Goal: Task Accomplishment & Management: Complete application form

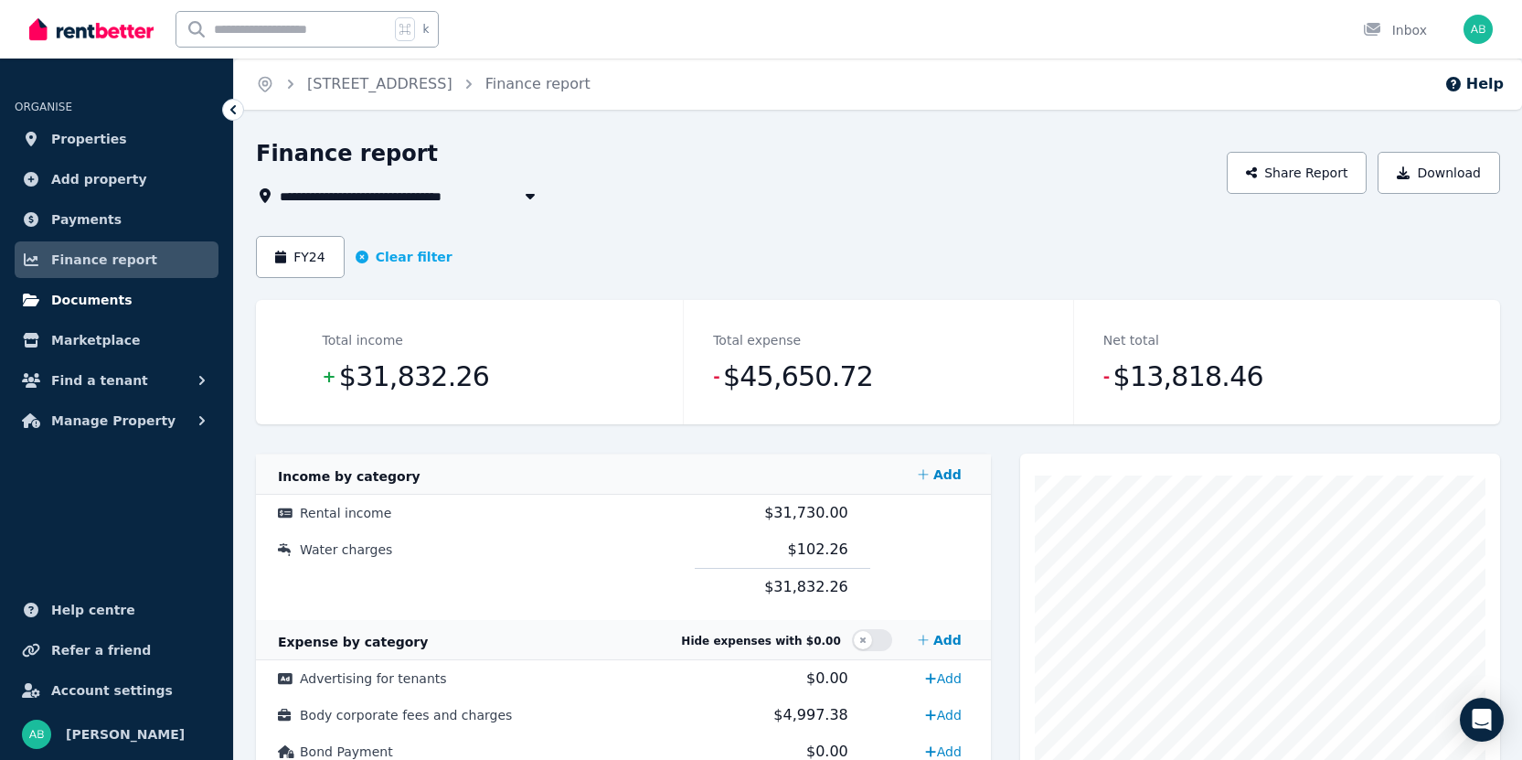
click at [82, 308] on span "Documents" at bounding box center [91, 300] width 81 height 22
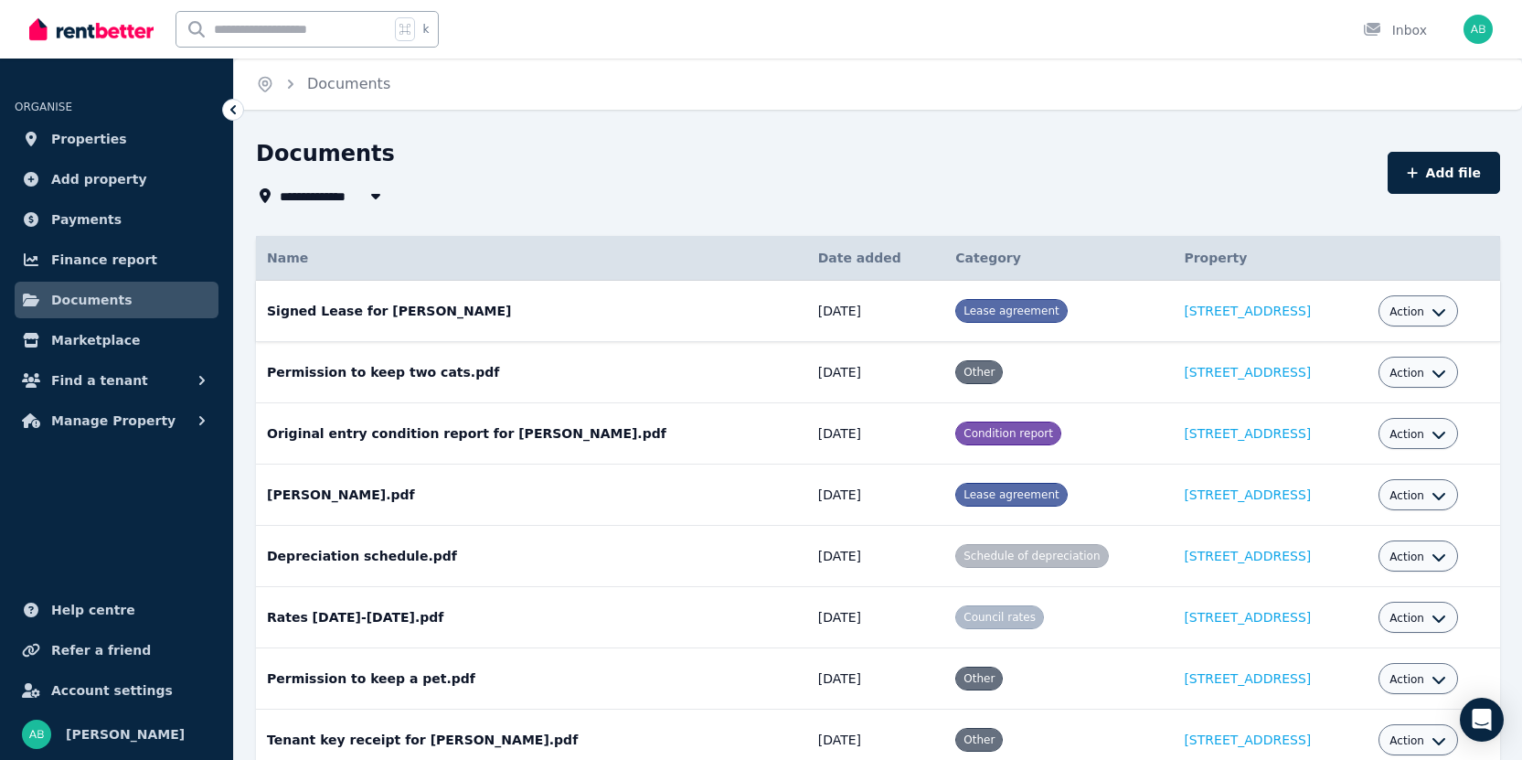
click at [1414, 317] on span "Action" at bounding box center [1407, 311] width 35 height 15
click at [1384, 427] on link "Download" at bounding box center [1363, 418] width 176 height 33
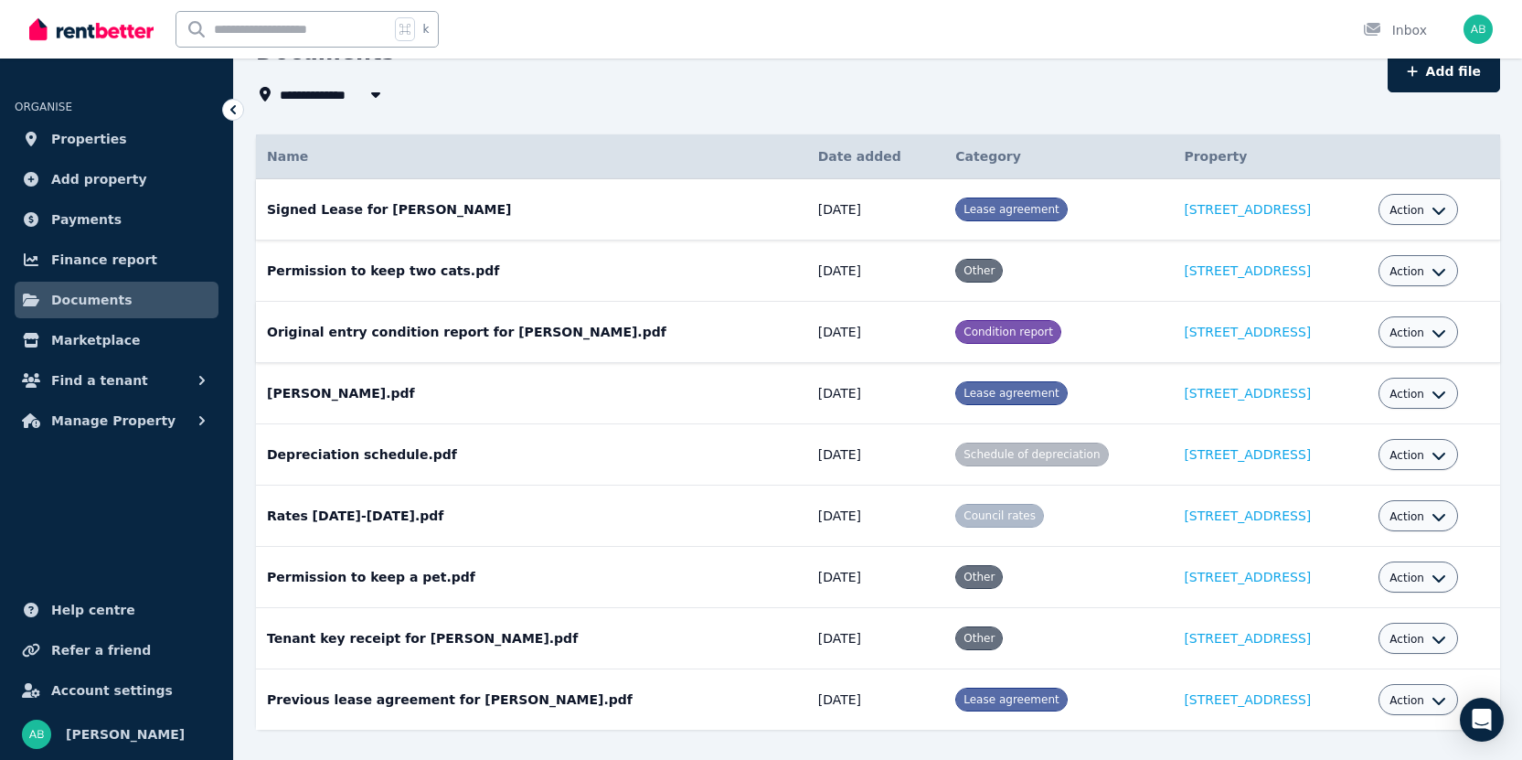
scroll to position [137, 0]
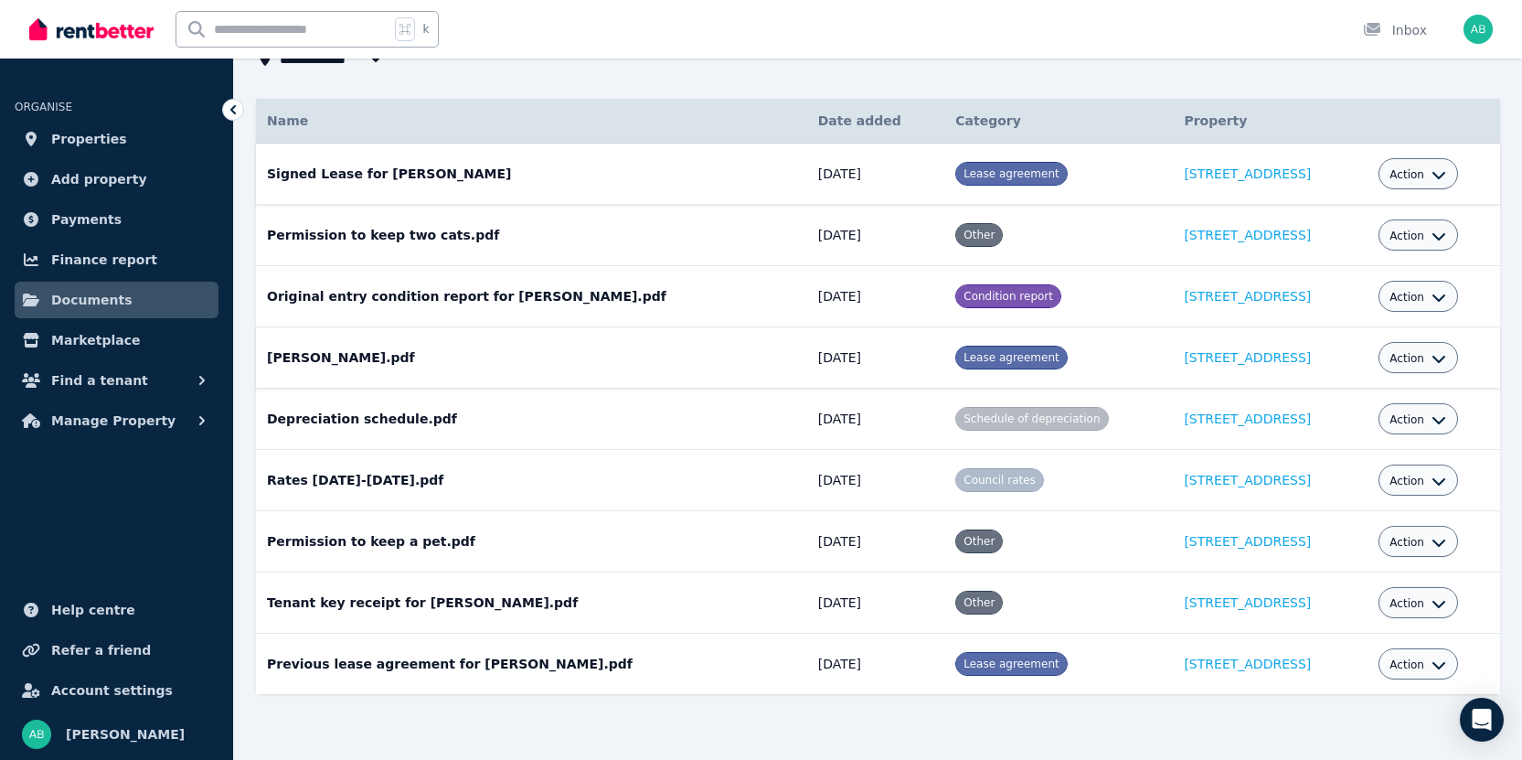
click at [1403, 360] on span "Action" at bounding box center [1407, 358] width 35 height 15
click at [1373, 465] on link "Download" at bounding box center [1363, 465] width 176 height 33
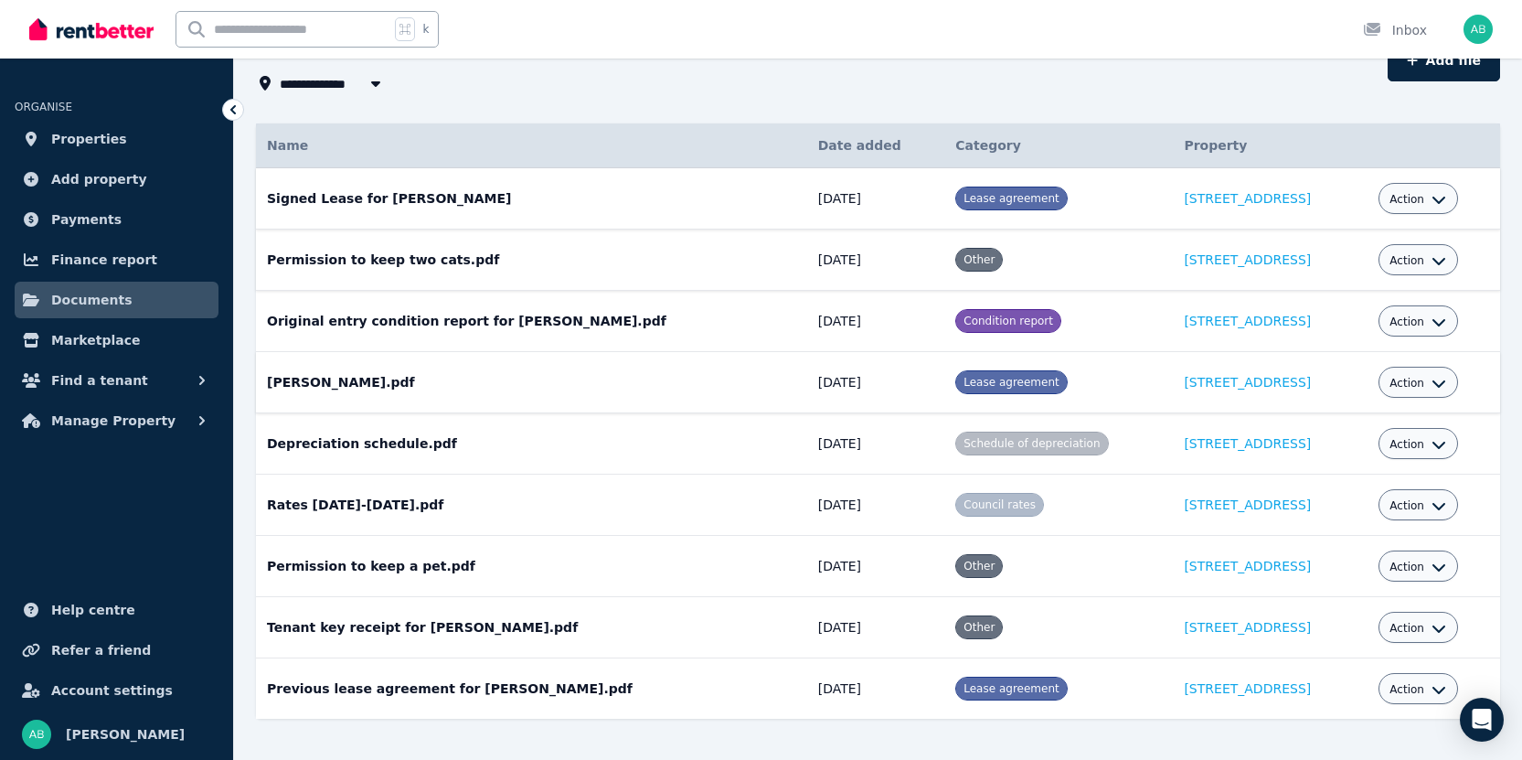
scroll to position [13, 0]
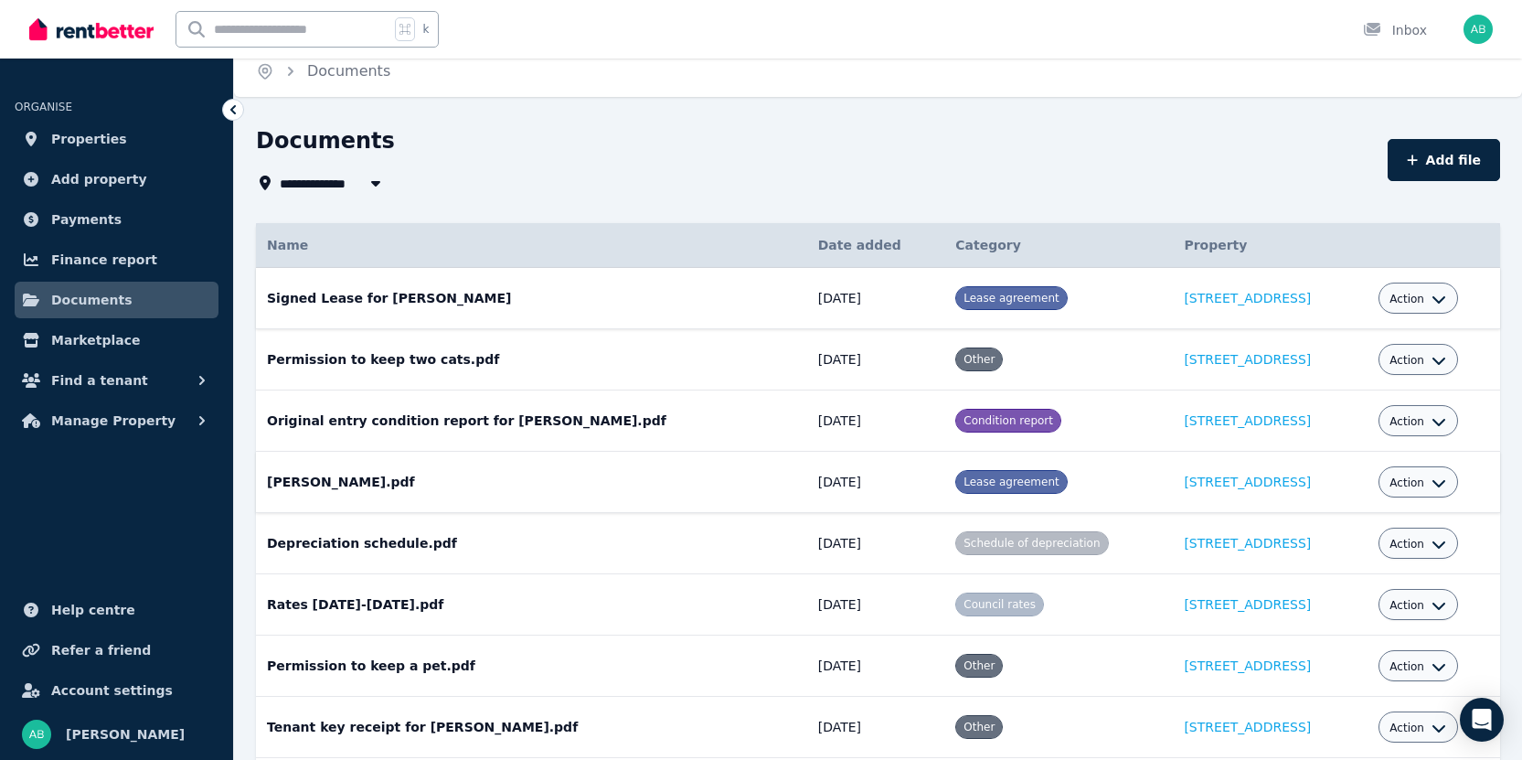
click at [86, 116] on li "ORGANISE" at bounding box center [117, 97] width 204 height 40
click at [80, 135] on span "Properties" at bounding box center [89, 139] width 76 height 22
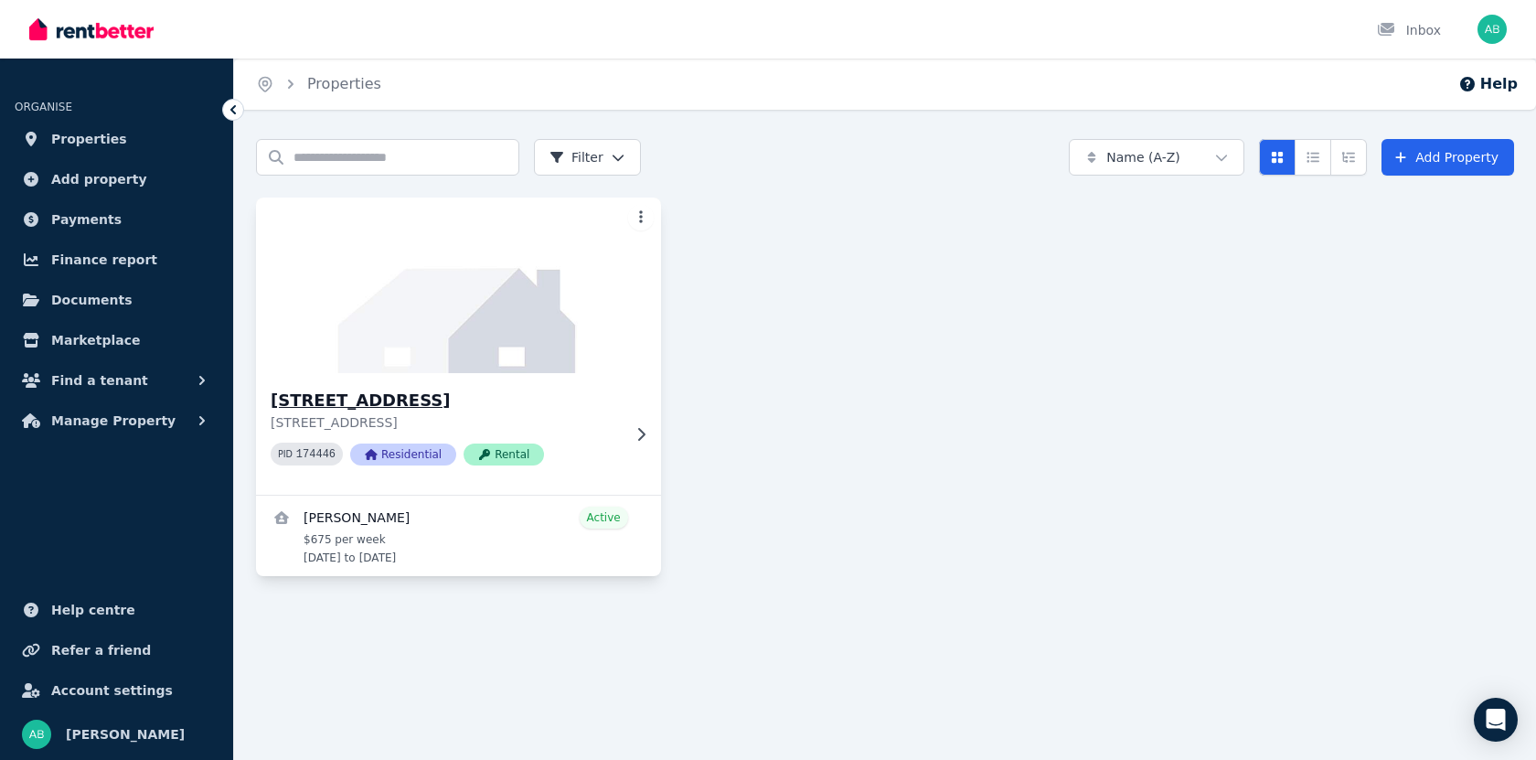
click at [640, 434] on icon at bounding box center [641, 434] width 18 height 15
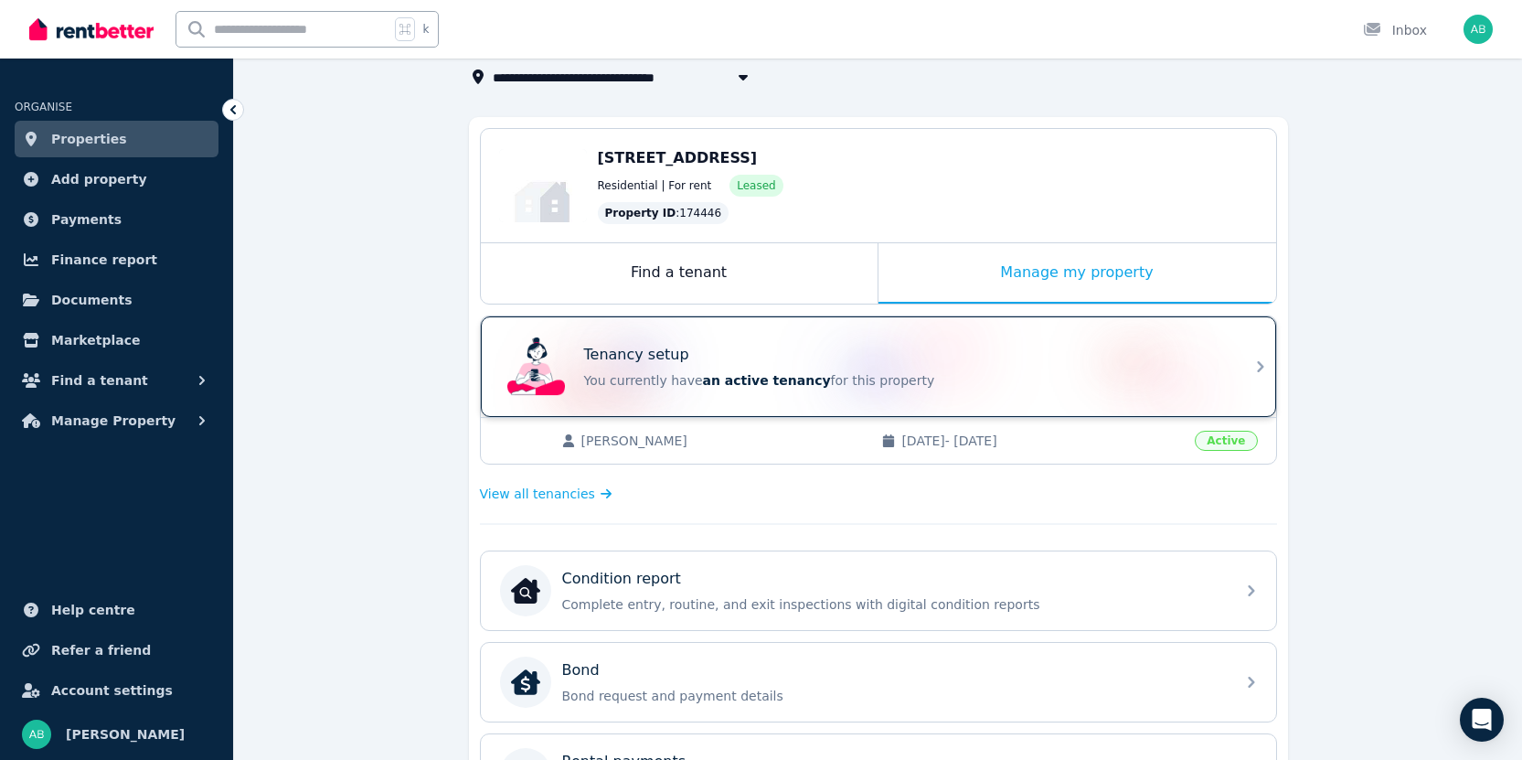
scroll to position [120, 0]
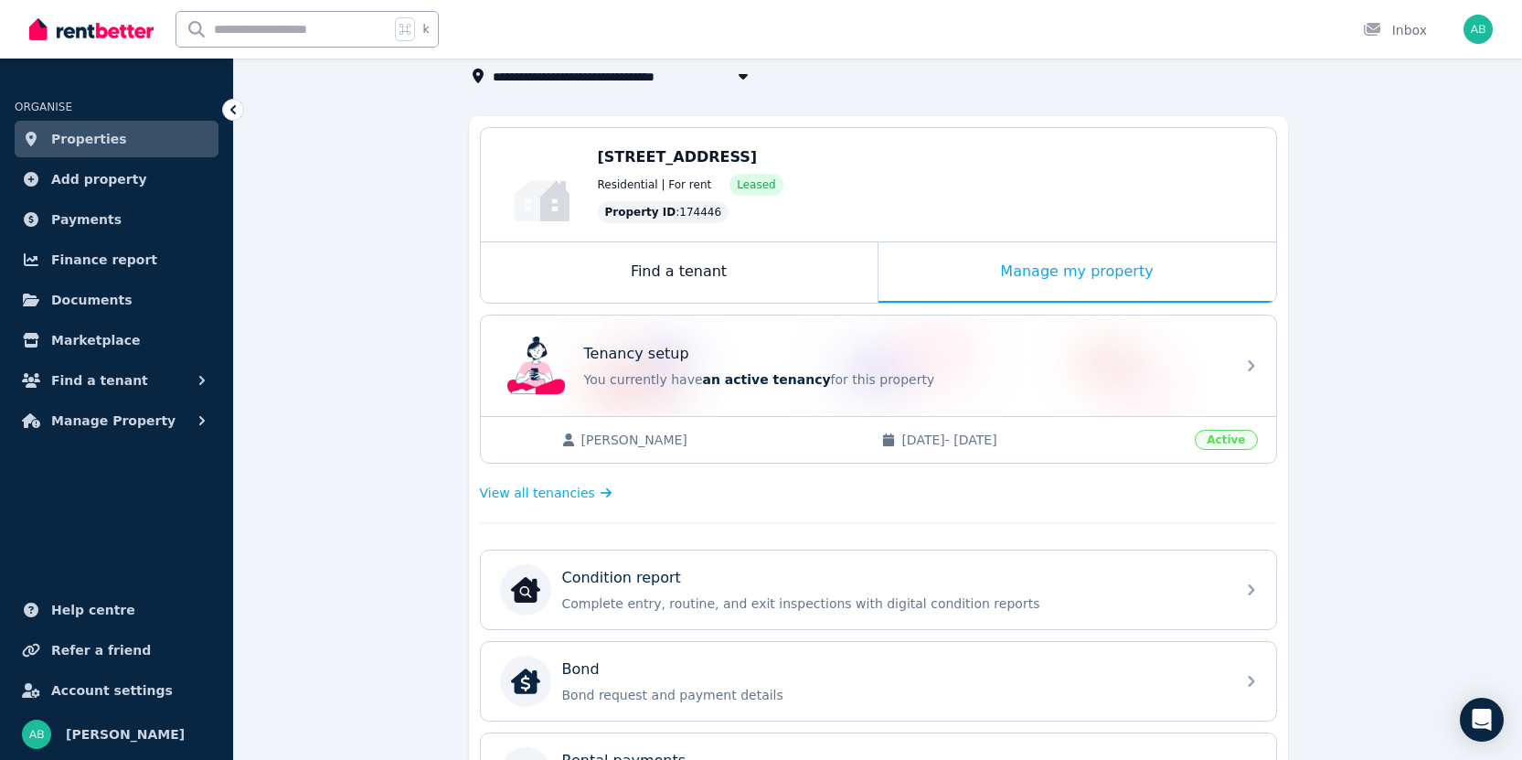
click at [978, 439] on span "[DATE] - [DATE]" at bounding box center [1043, 440] width 283 height 18
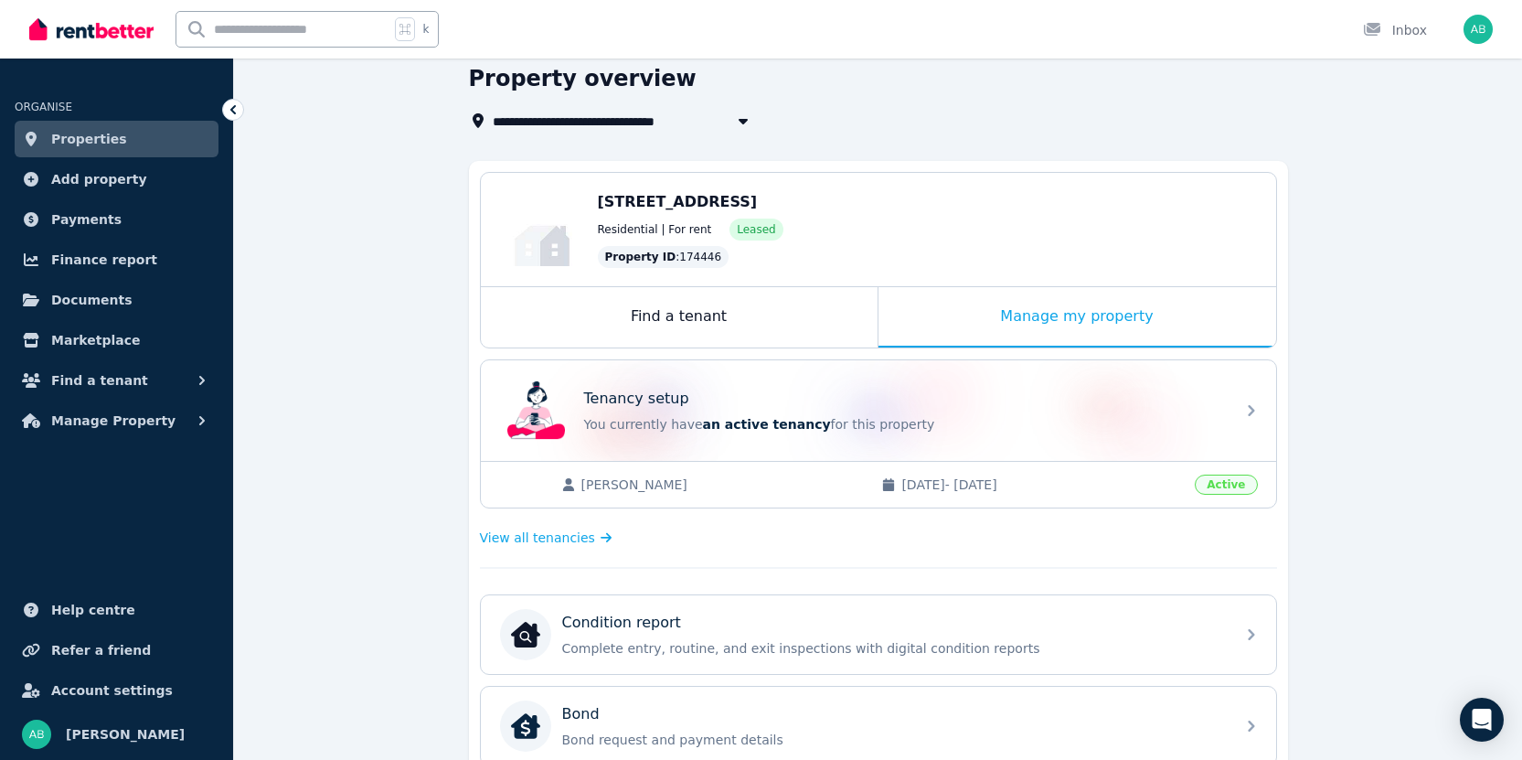
scroll to position [0, 0]
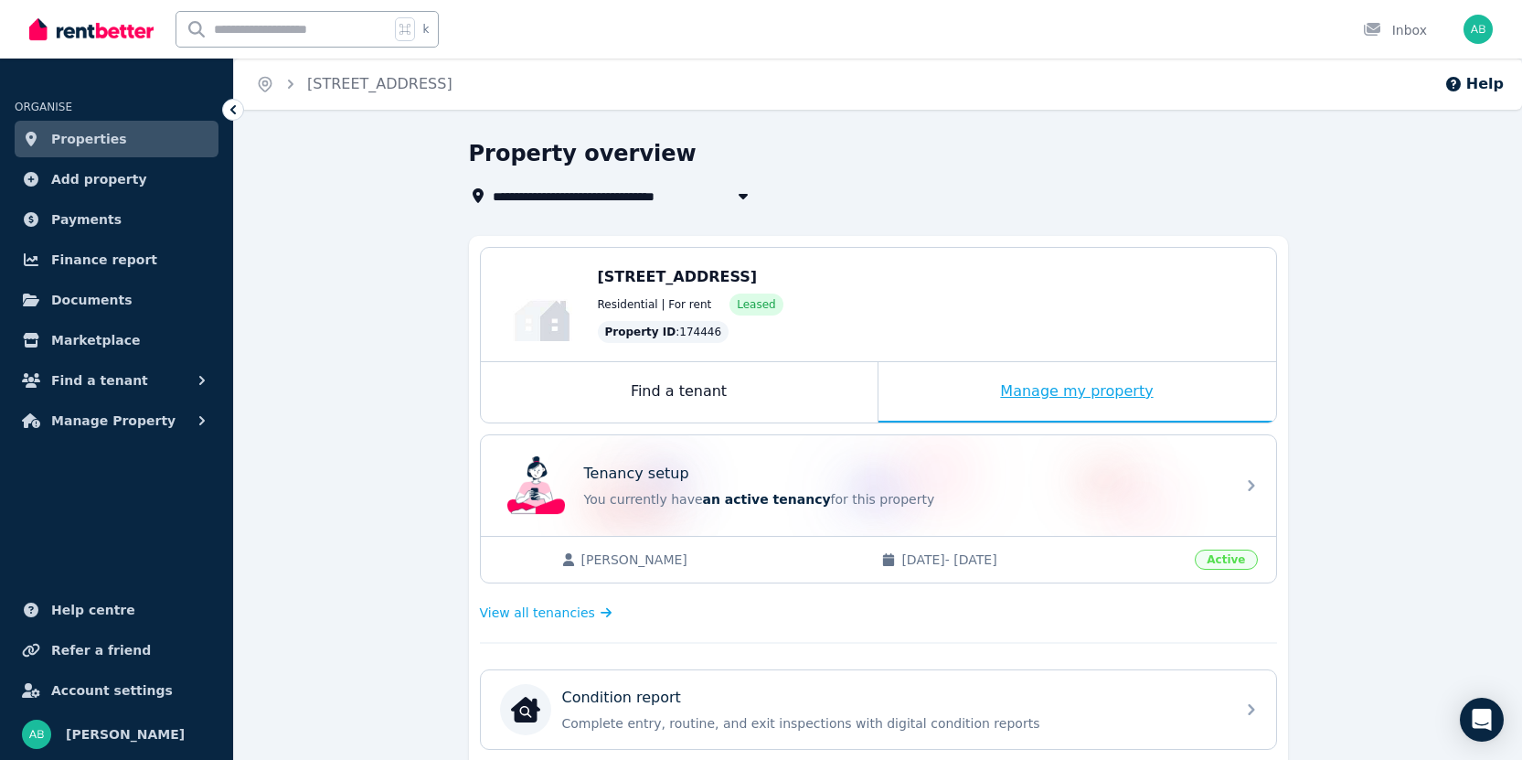
click at [1211, 400] on div "Manage my property" at bounding box center [1078, 392] width 398 height 60
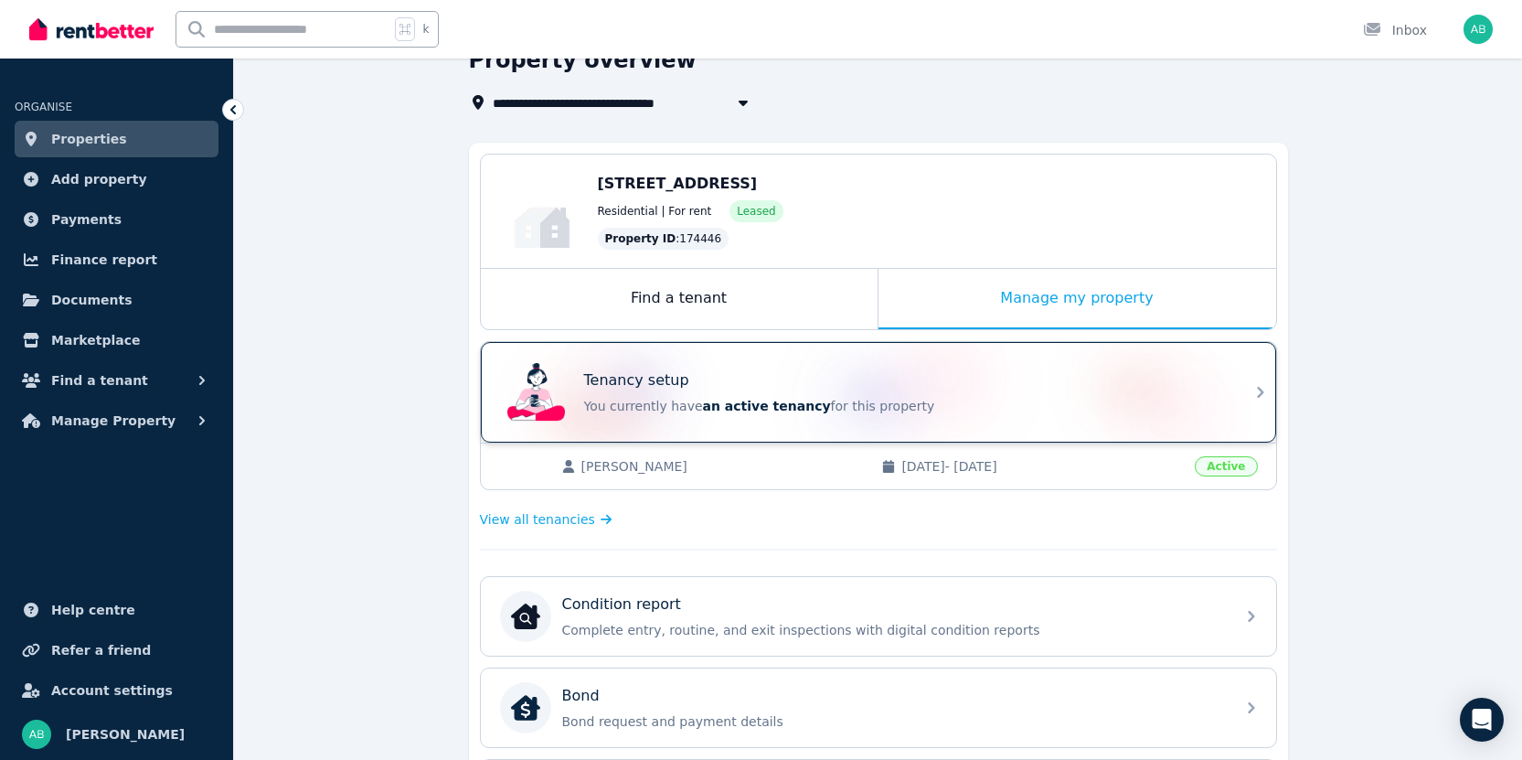
scroll to position [94, 0]
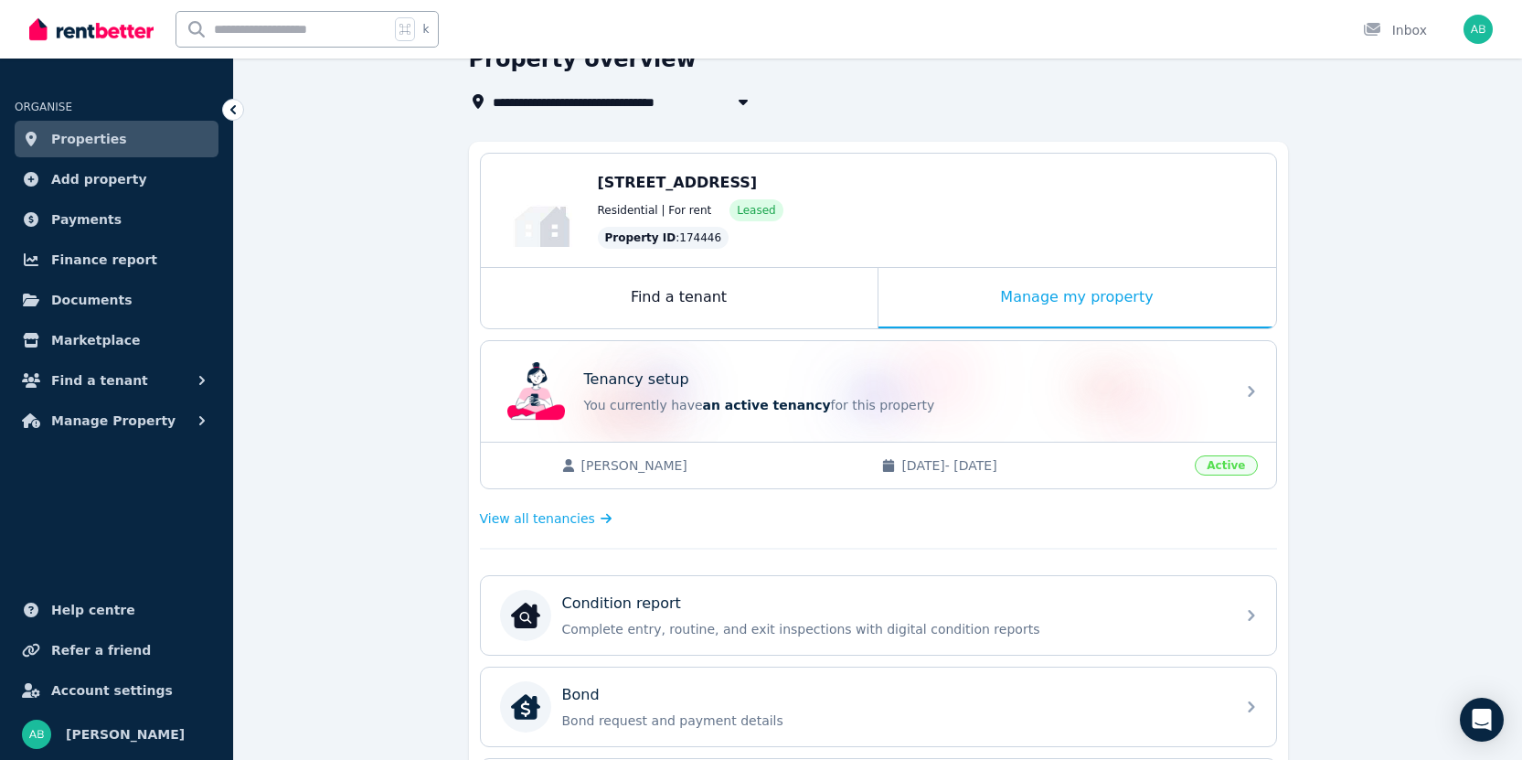
click at [611, 476] on div "[PERSON_NAME] [DATE] - [DATE] Active" at bounding box center [879, 465] width 796 height 47
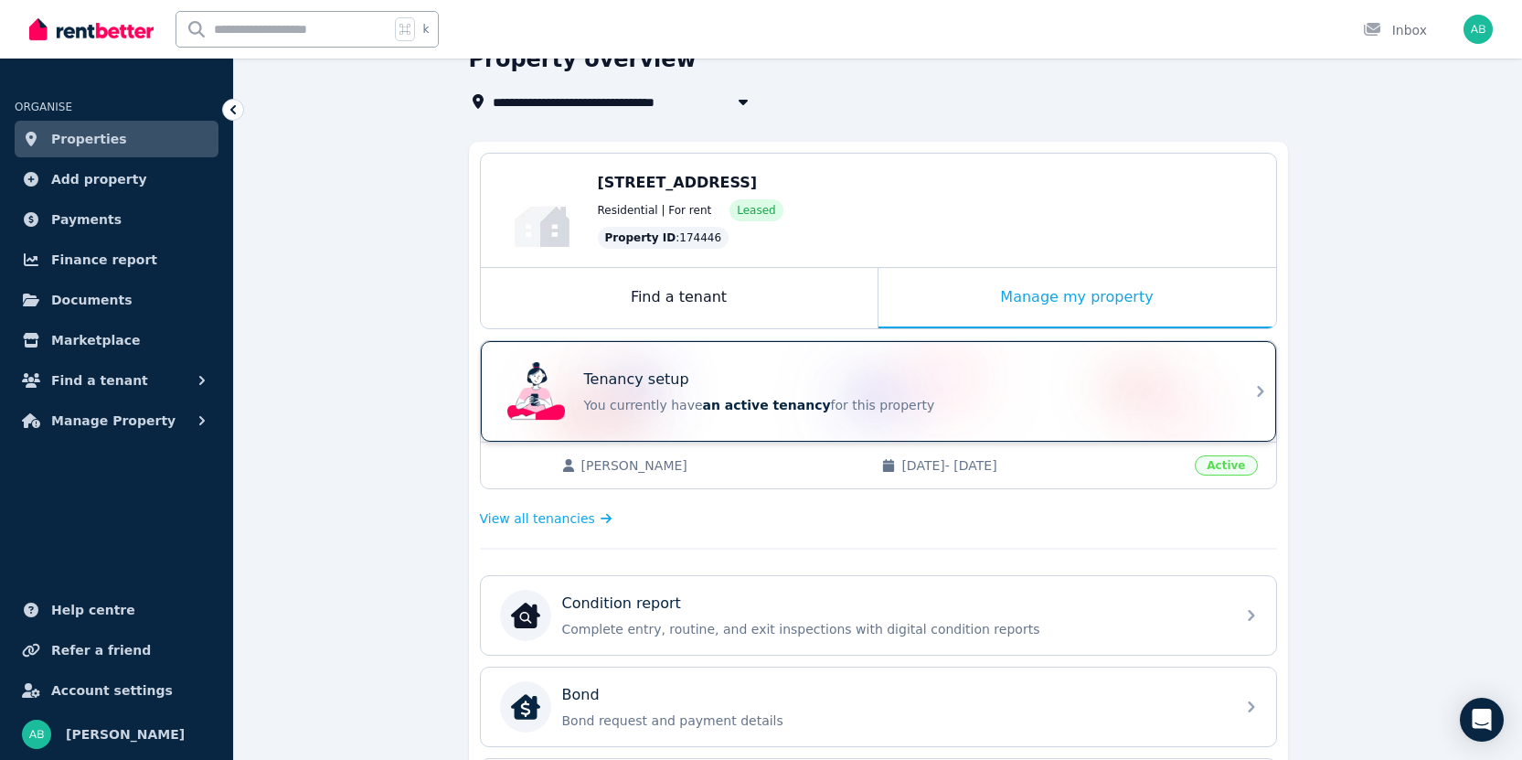
click at [683, 398] on p "You currently have an active tenancy for this property" at bounding box center [904, 405] width 640 height 18
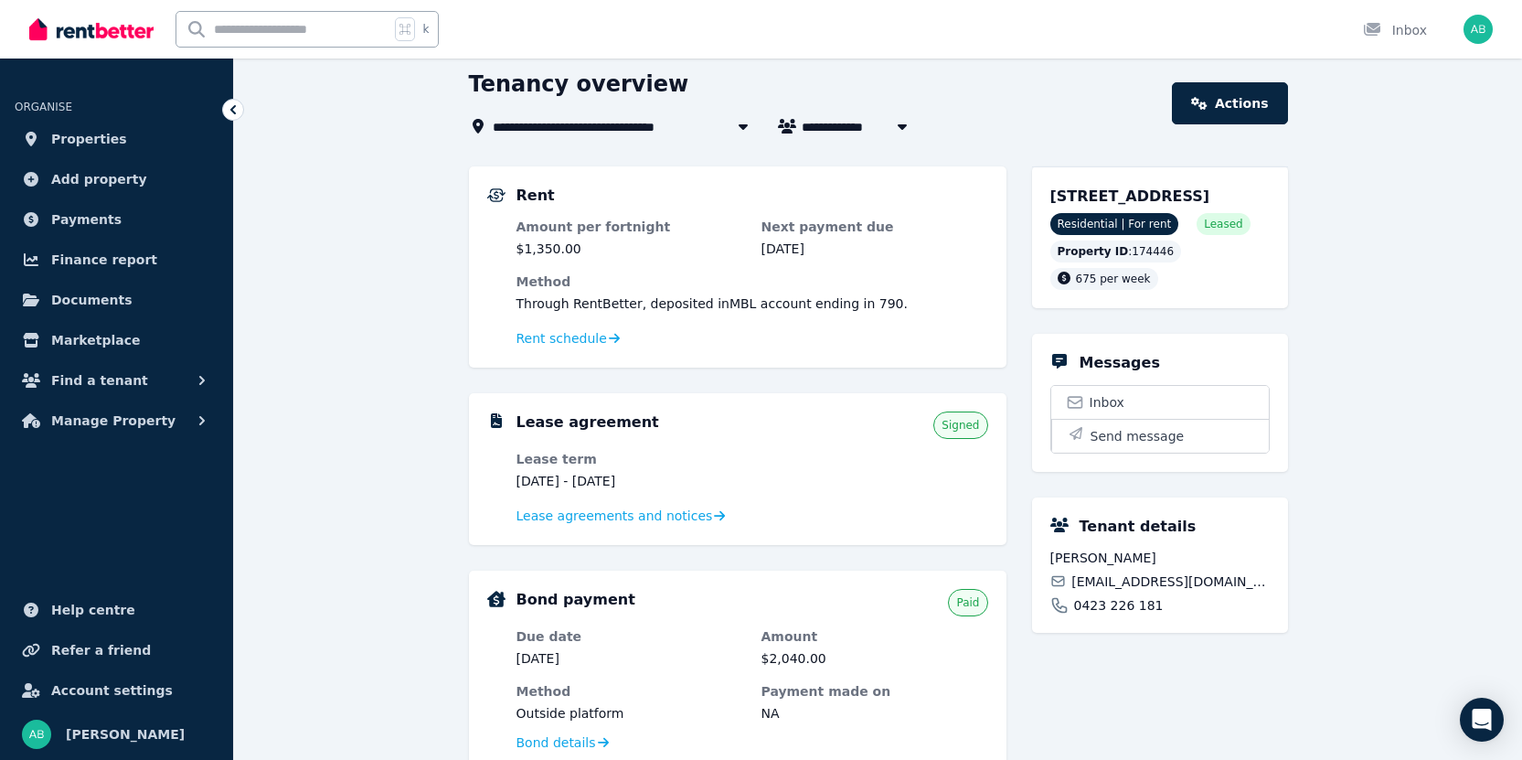
scroll to position [70, 0]
click at [527, 513] on span "Lease agreements and notices" at bounding box center [615, 515] width 197 height 18
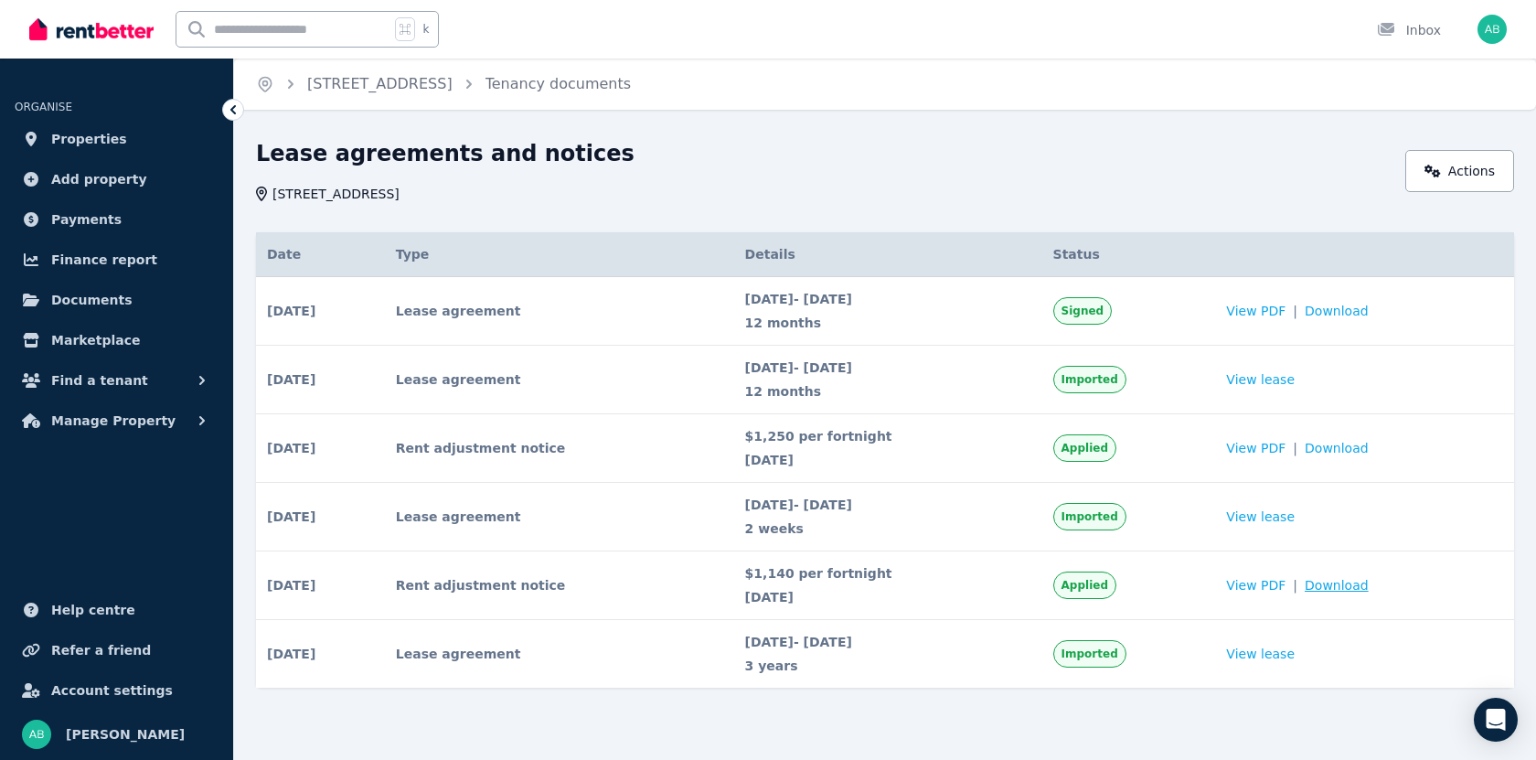
click at [1348, 593] on span "Download" at bounding box center [1337, 585] width 64 height 18
click at [1338, 584] on span "Download" at bounding box center [1337, 585] width 64 height 18
click at [1353, 451] on span "Download" at bounding box center [1337, 448] width 64 height 18
click at [1284, 382] on link "View lease" at bounding box center [1260, 379] width 69 height 18
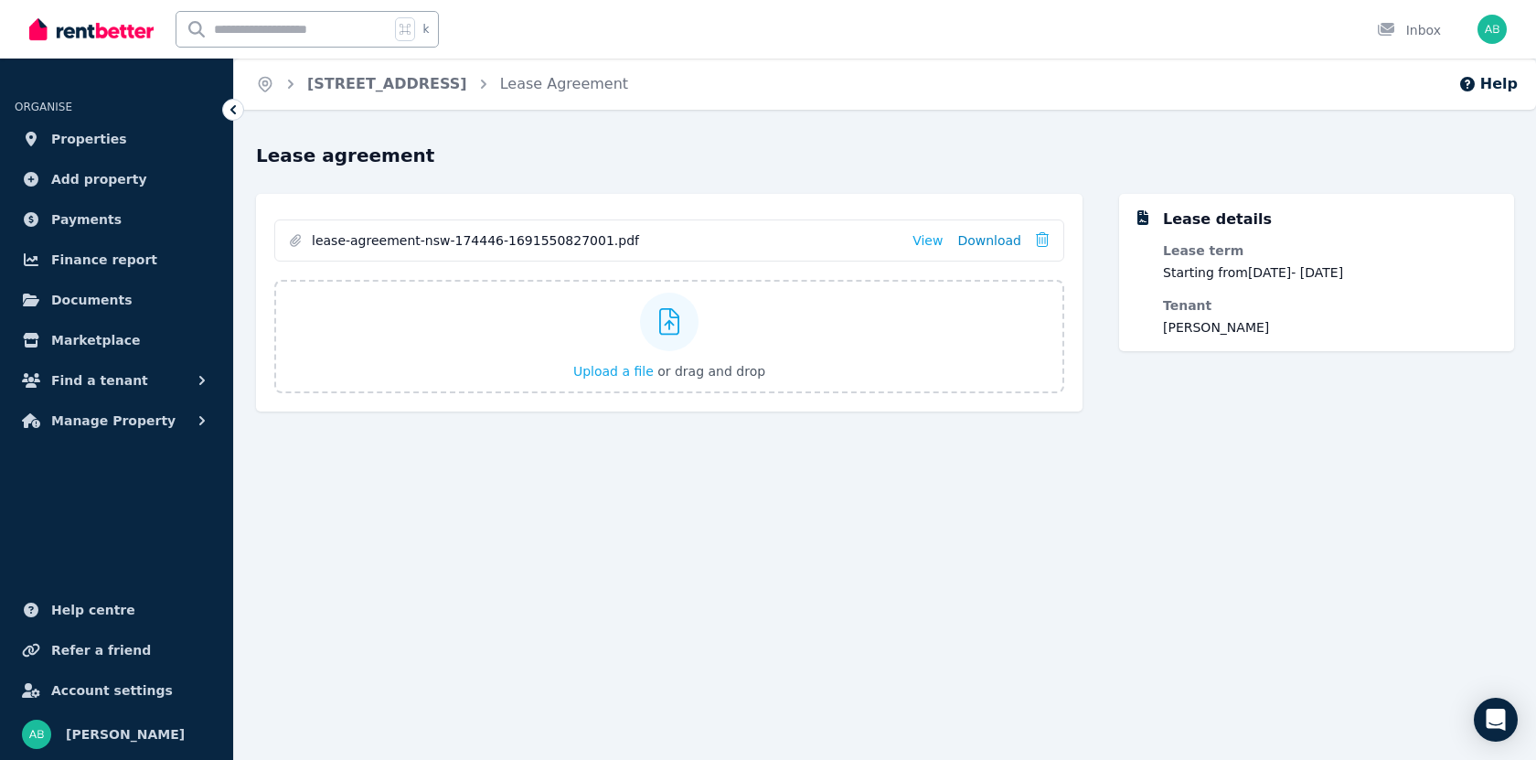
click at [986, 239] on link "Download" at bounding box center [989, 240] width 64 height 18
click at [391, 82] on link "[STREET_ADDRESS]" at bounding box center [387, 83] width 160 height 17
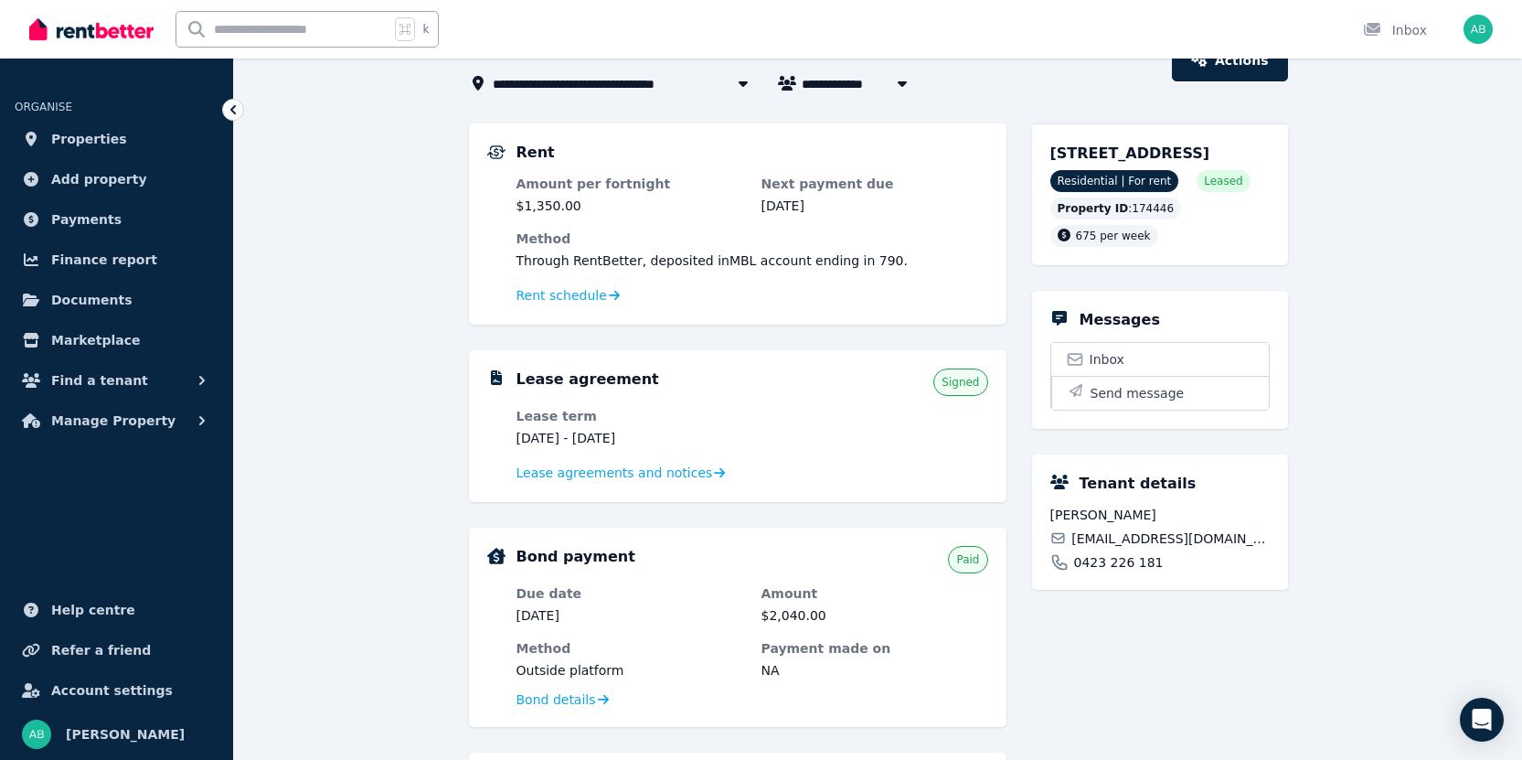
scroll to position [99, 0]
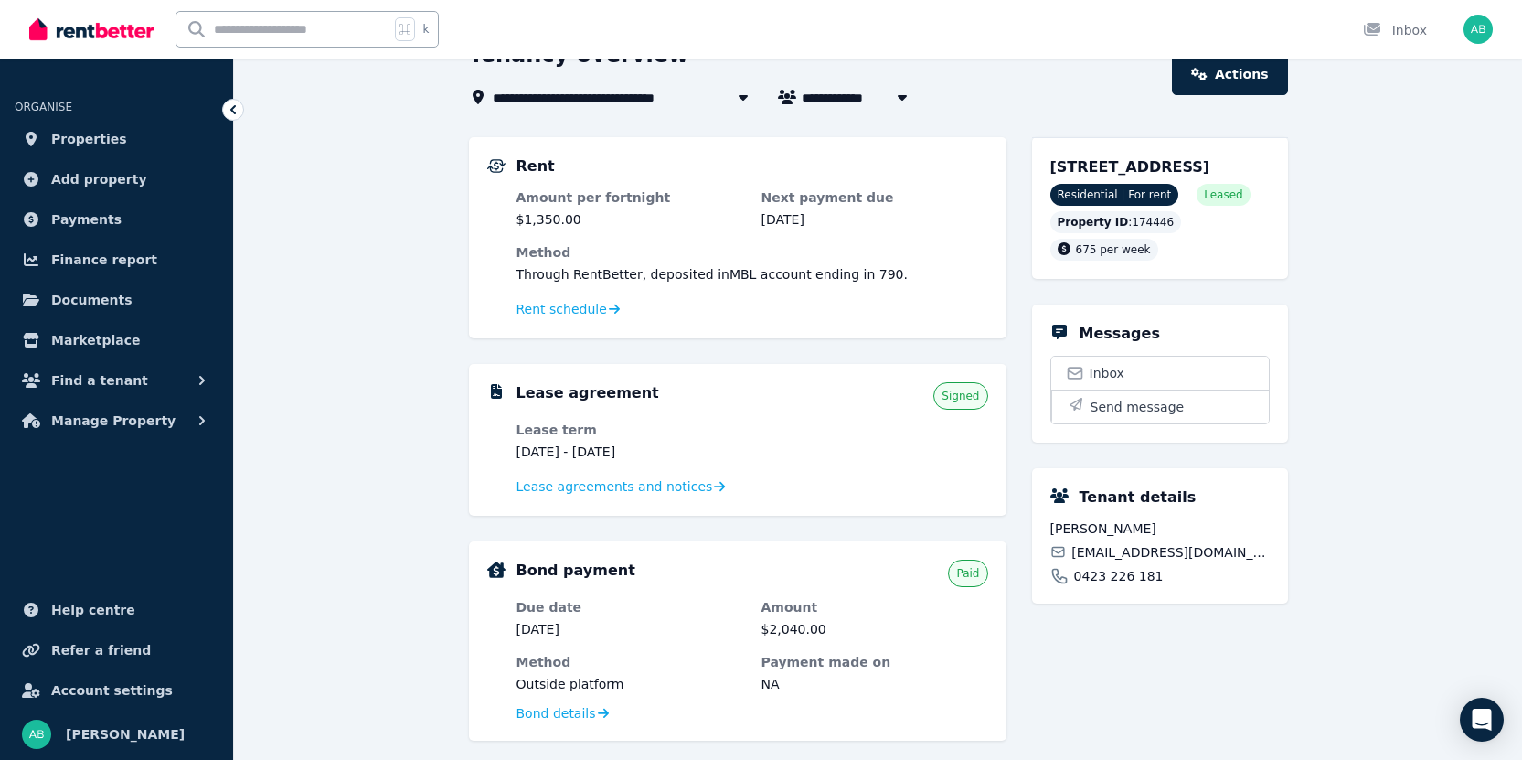
click at [903, 92] on icon "button" at bounding box center [902, 97] width 18 height 15
type input "**********"
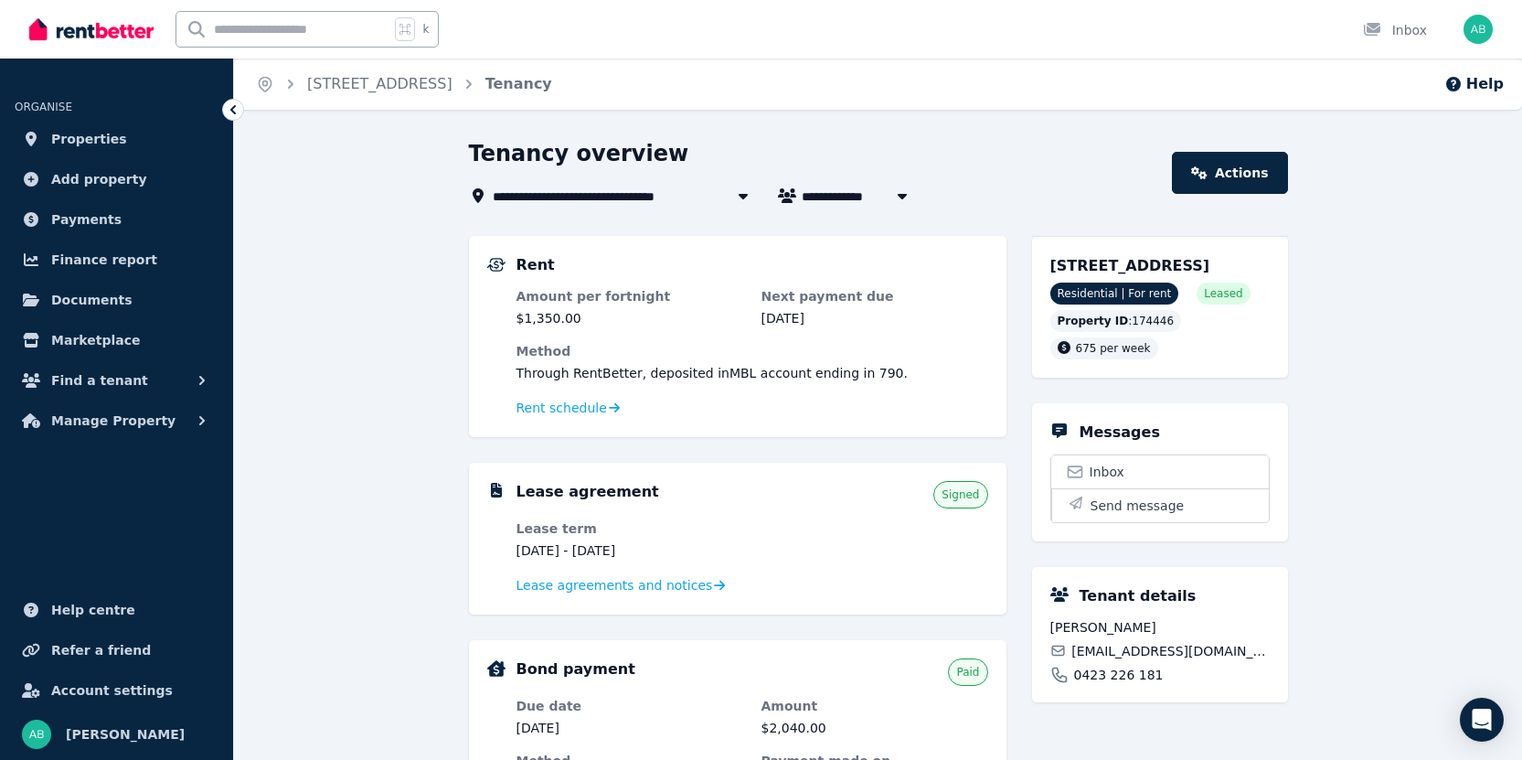
click at [1024, 75] on div "**********" at bounding box center [761, 380] width 1522 height 760
click at [1215, 175] on link "Actions" at bounding box center [1229, 173] width 115 height 42
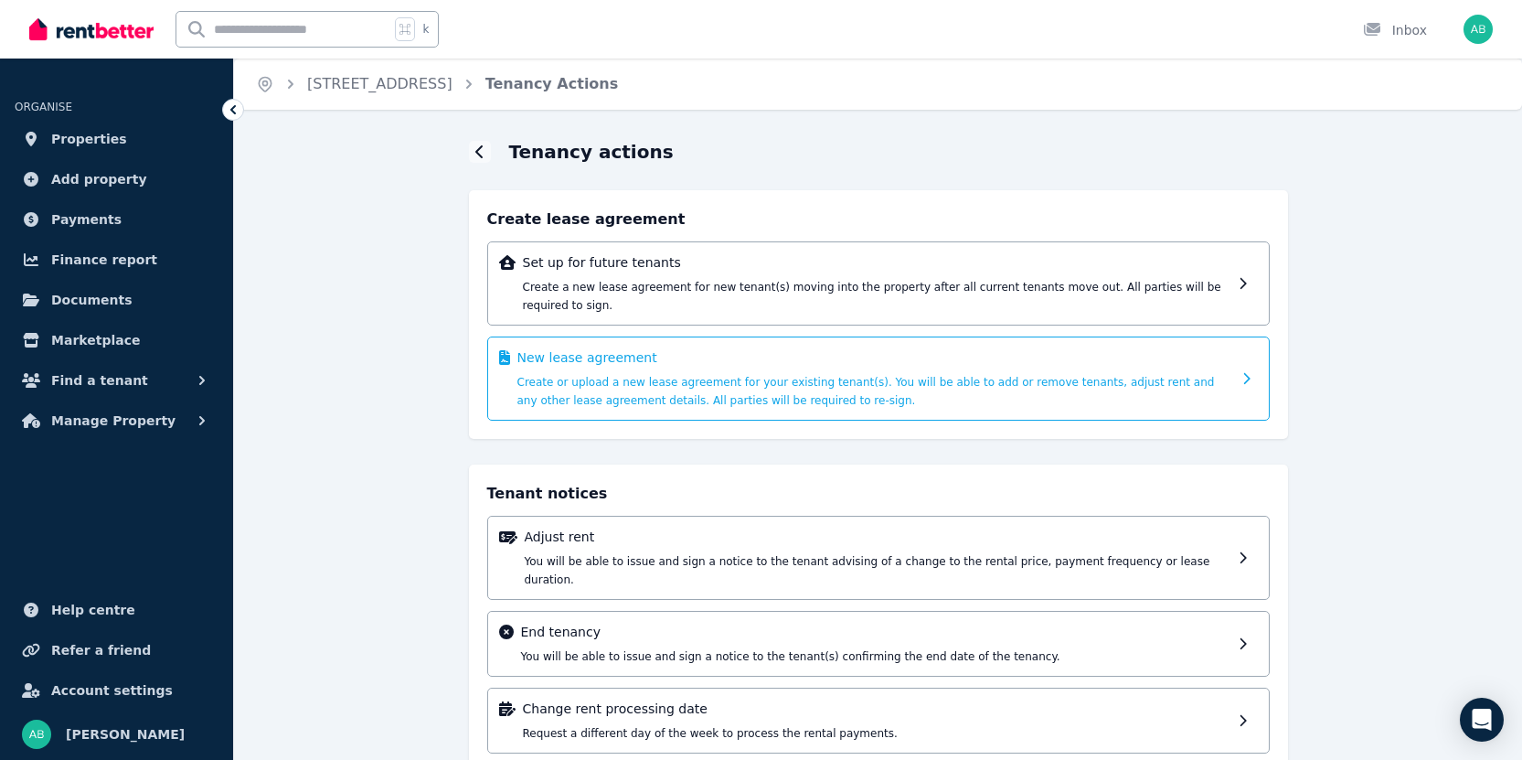
click at [594, 399] on span "Create or upload a new lease agreement for your existing tenant(s). You will be…" at bounding box center [867, 391] width 698 height 31
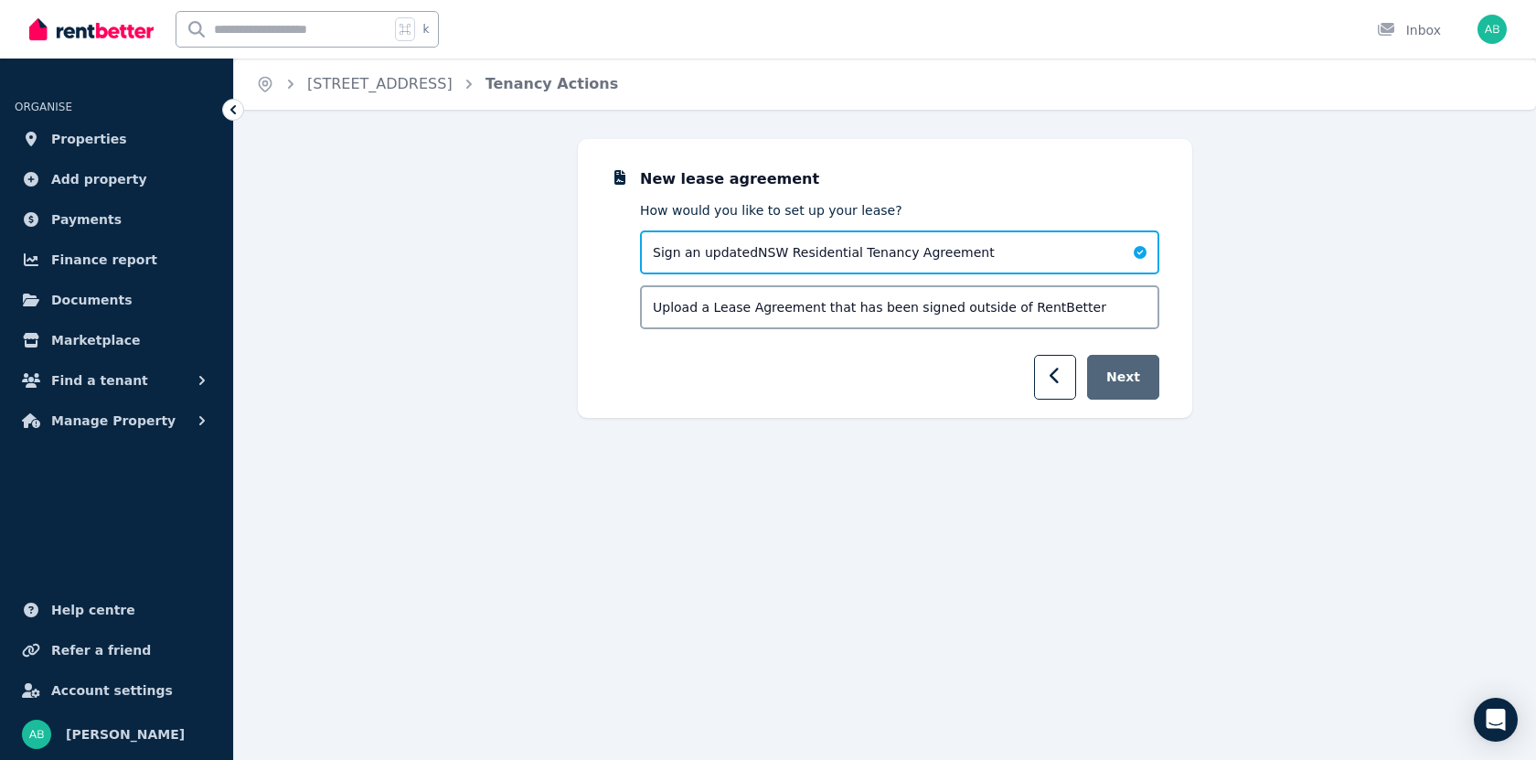
click at [1133, 375] on button "Next" at bounding box center [1123, 377] width 72 height 45
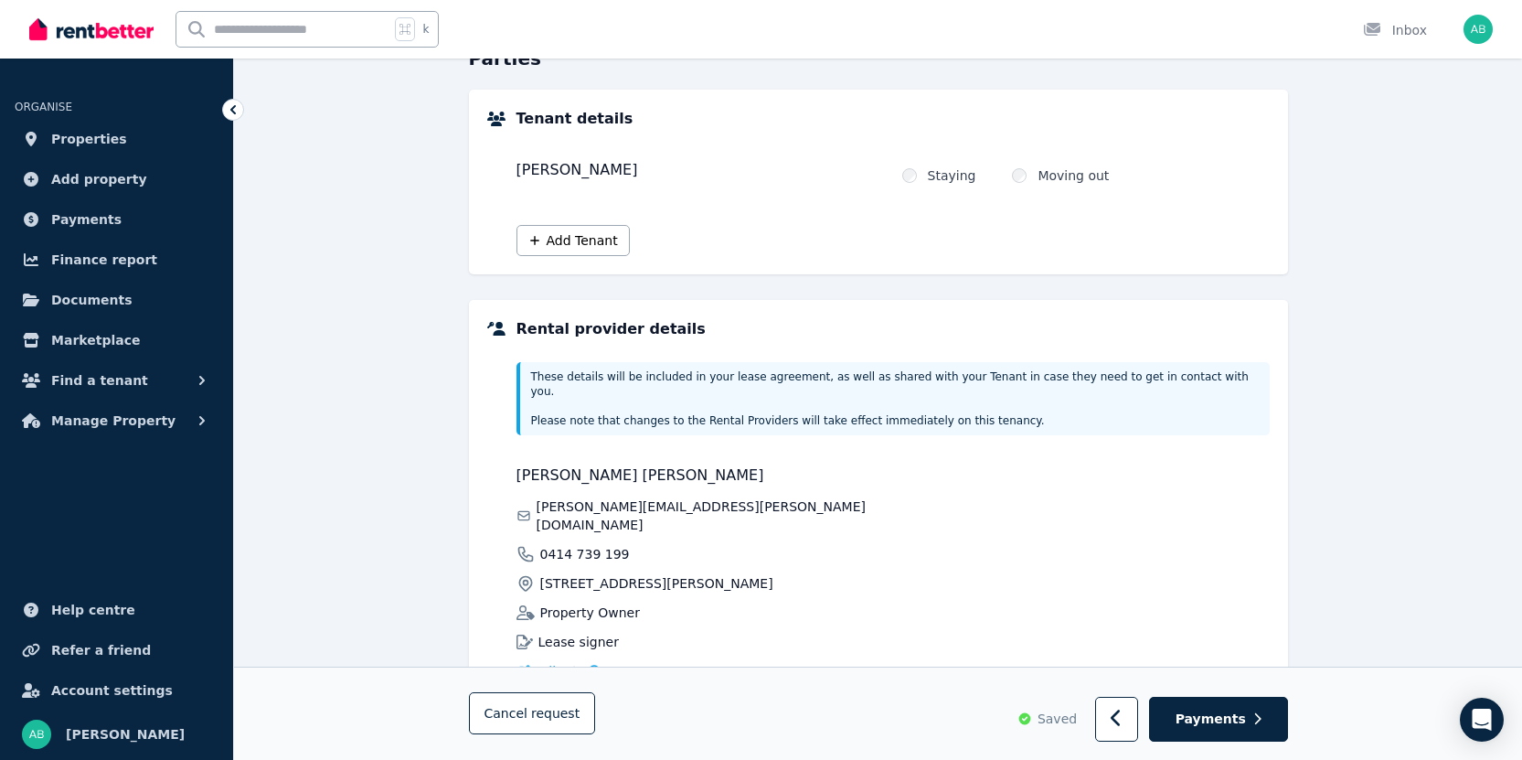
scroll to position [283, 0]
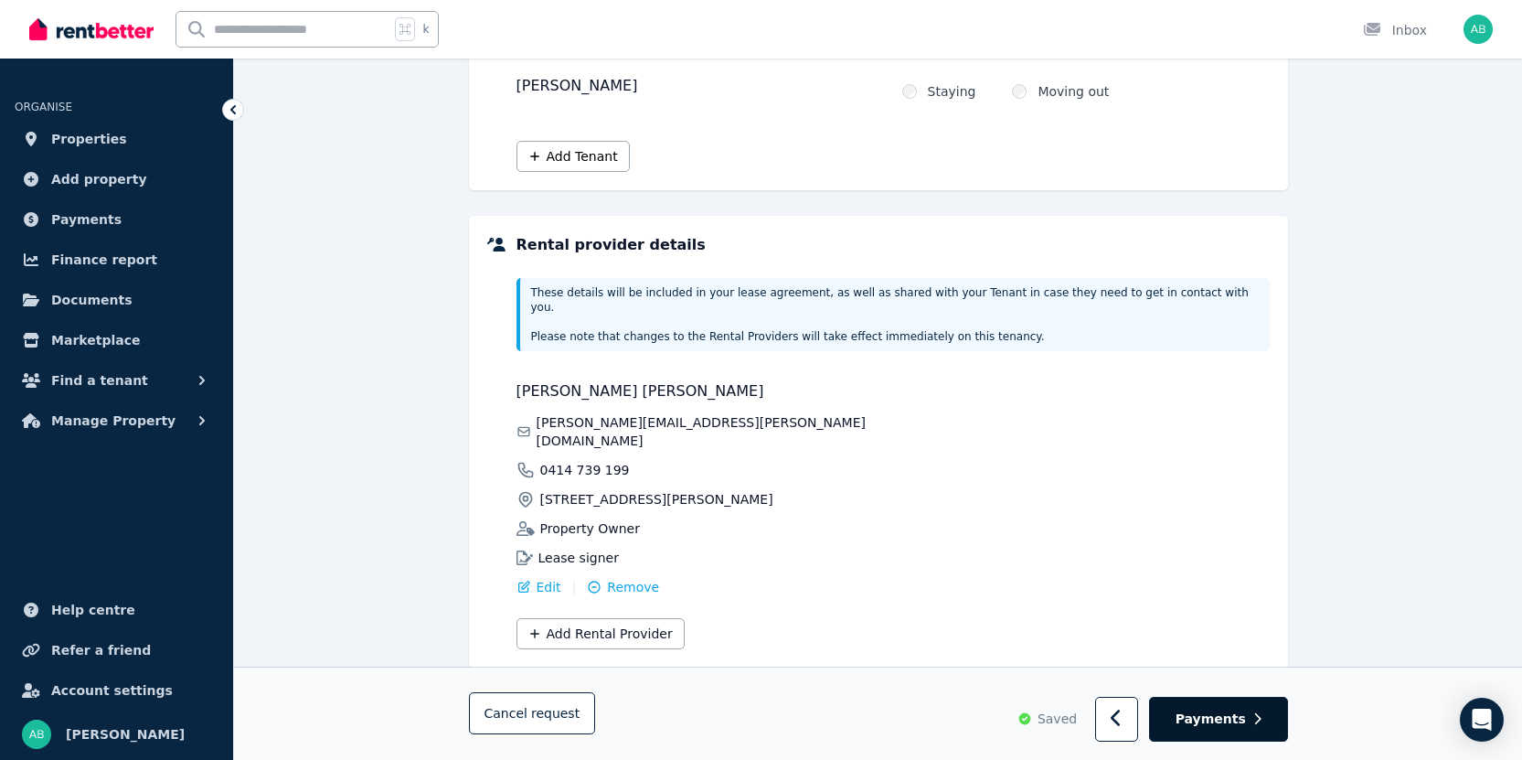
click at [1222, 722] on span "Payments" at bounding box center [1211, 719] width 70 height 18
select select "**********"
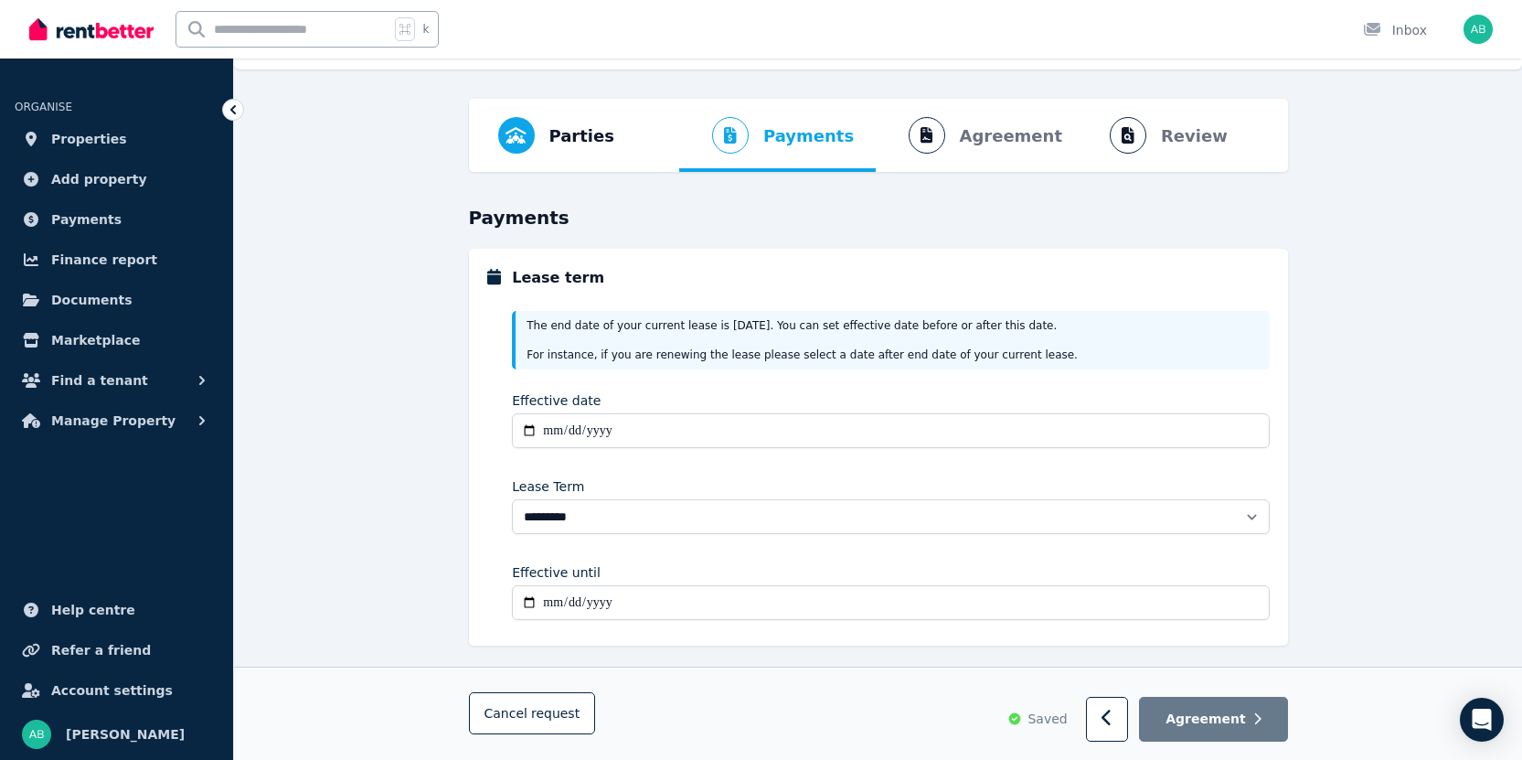
scroll to position [77, 0]
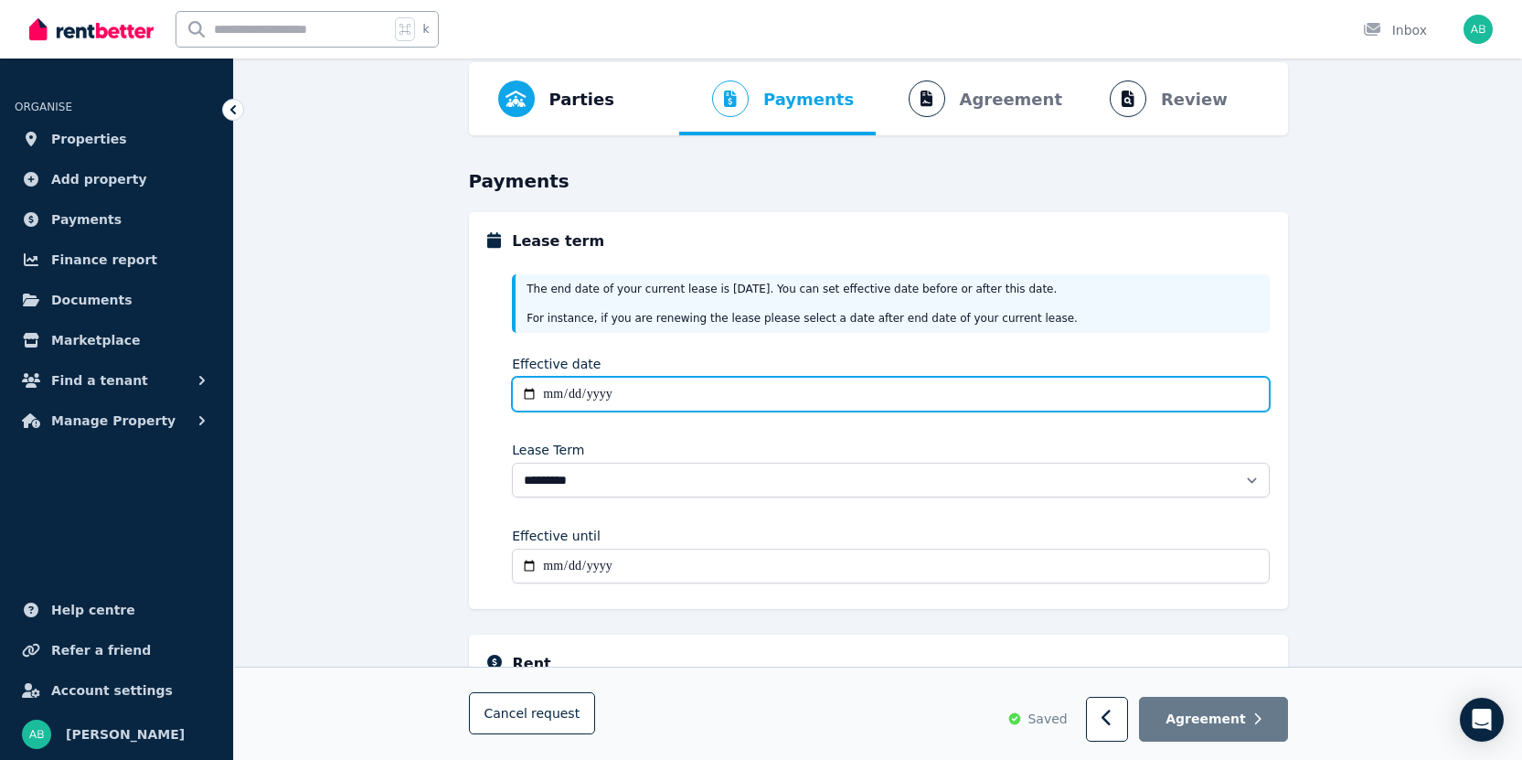
click at [627, 392] on input "Effective date" at bounding box center [890, 394] width 757 height 35
type input "**********"
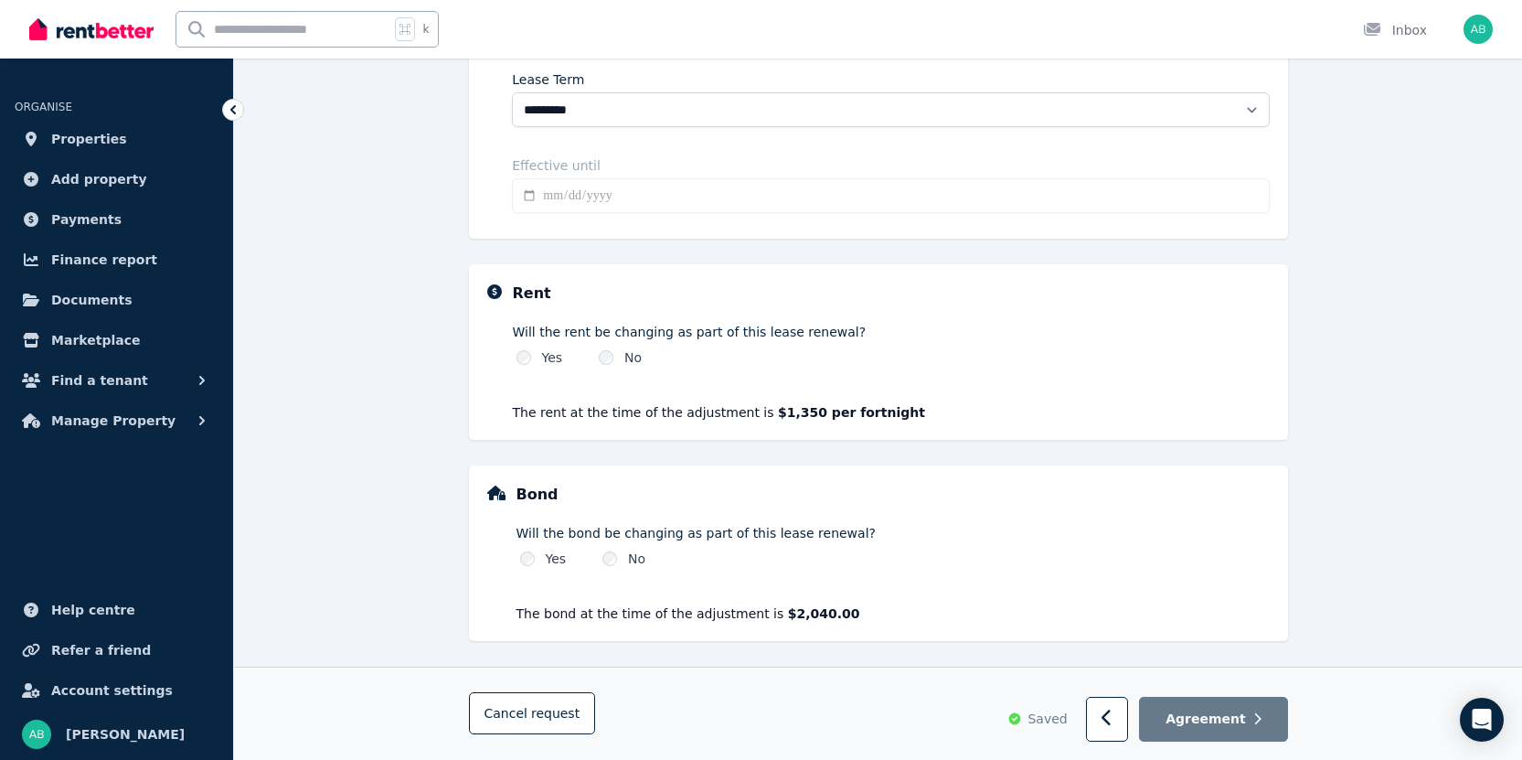
scroll to position [449, 0]
select select "**********"
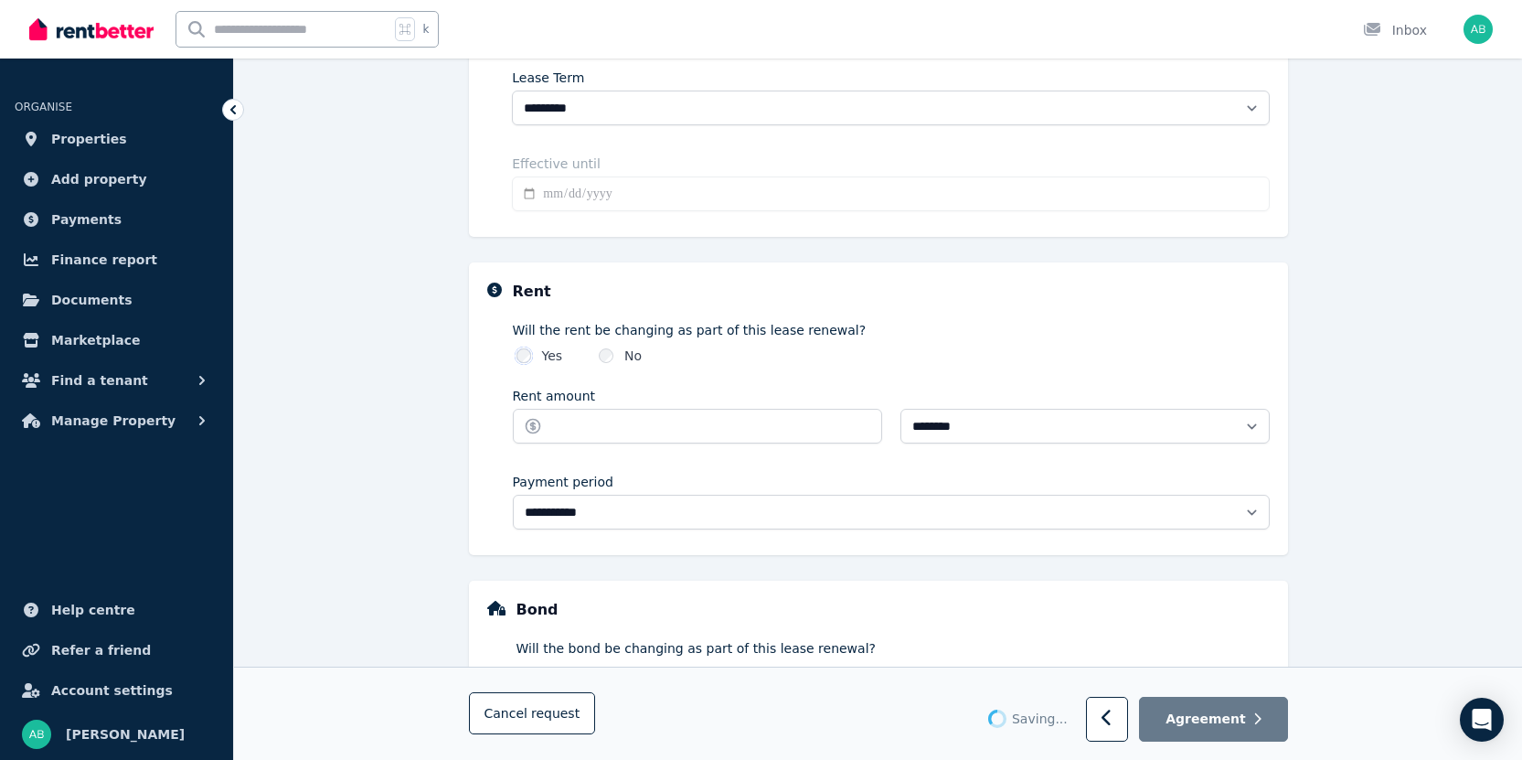
type input "**********"
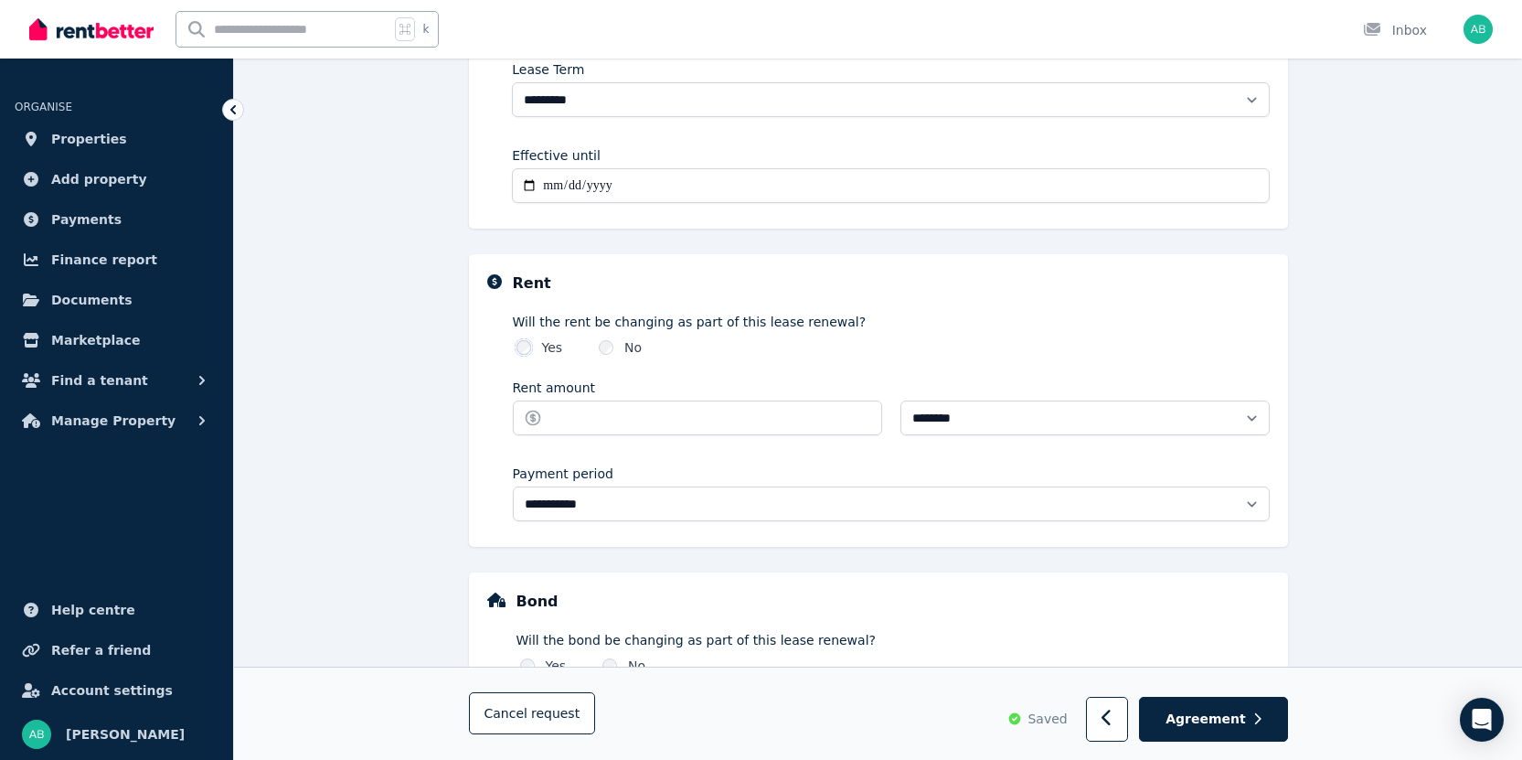
scroll to position [512, 0]
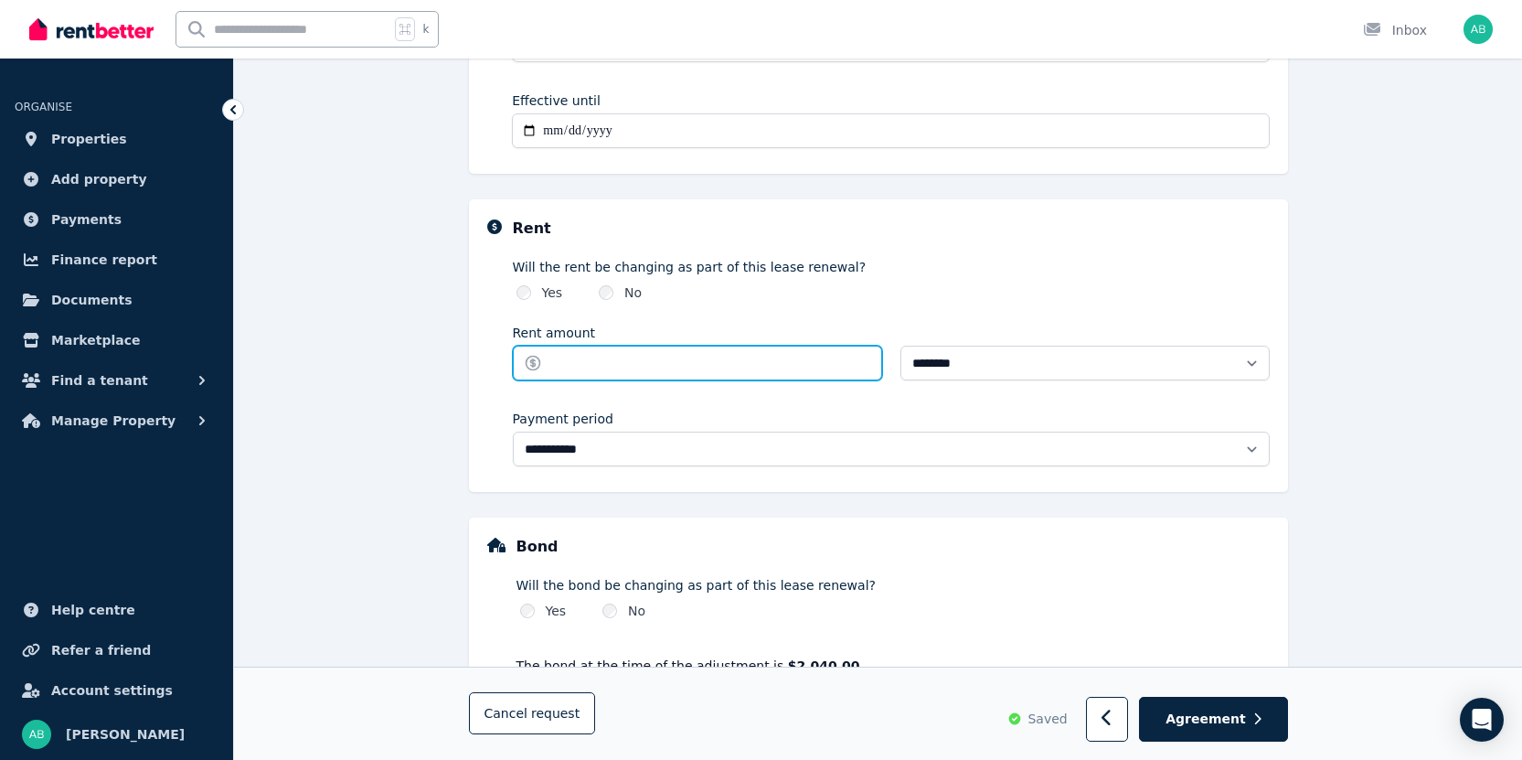
click at [704, 376] on input "Rent amount" at bounding box center [697, 363] width 369 height 35
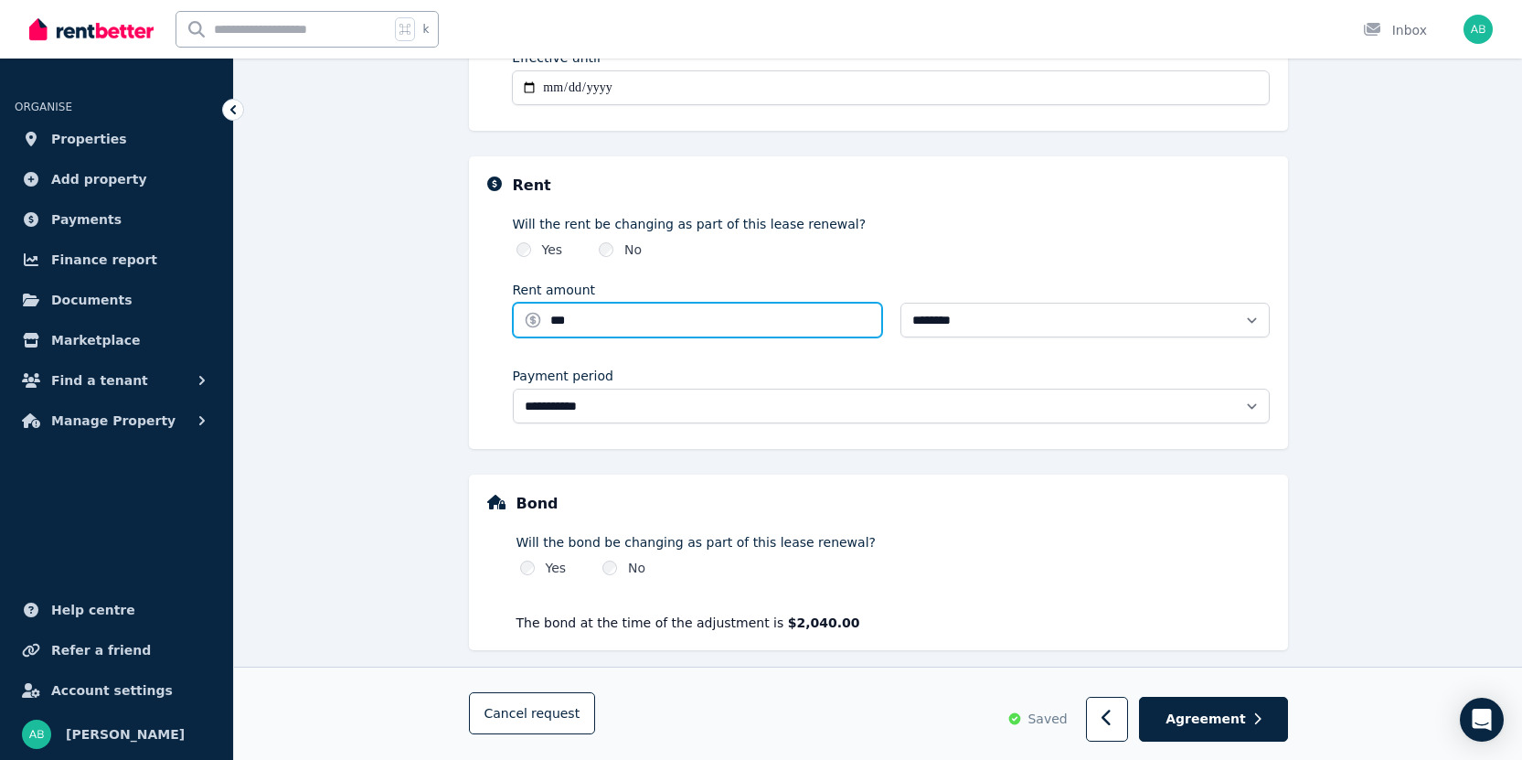
scroll to position [561, 0]
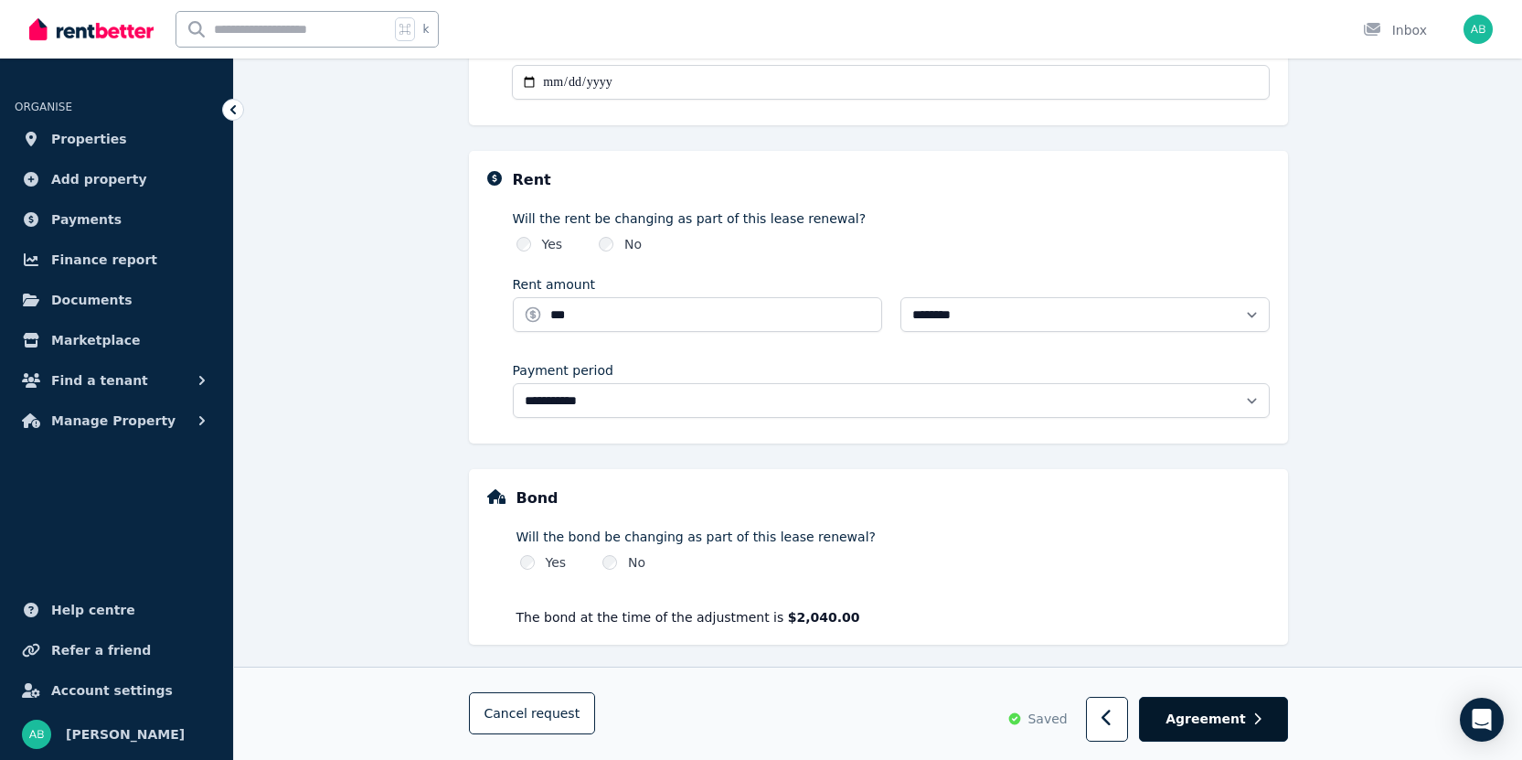
click at [1196, 726] on span "Agreement" at bounding box center [1206, 719] width 80 height 18
type input "******"
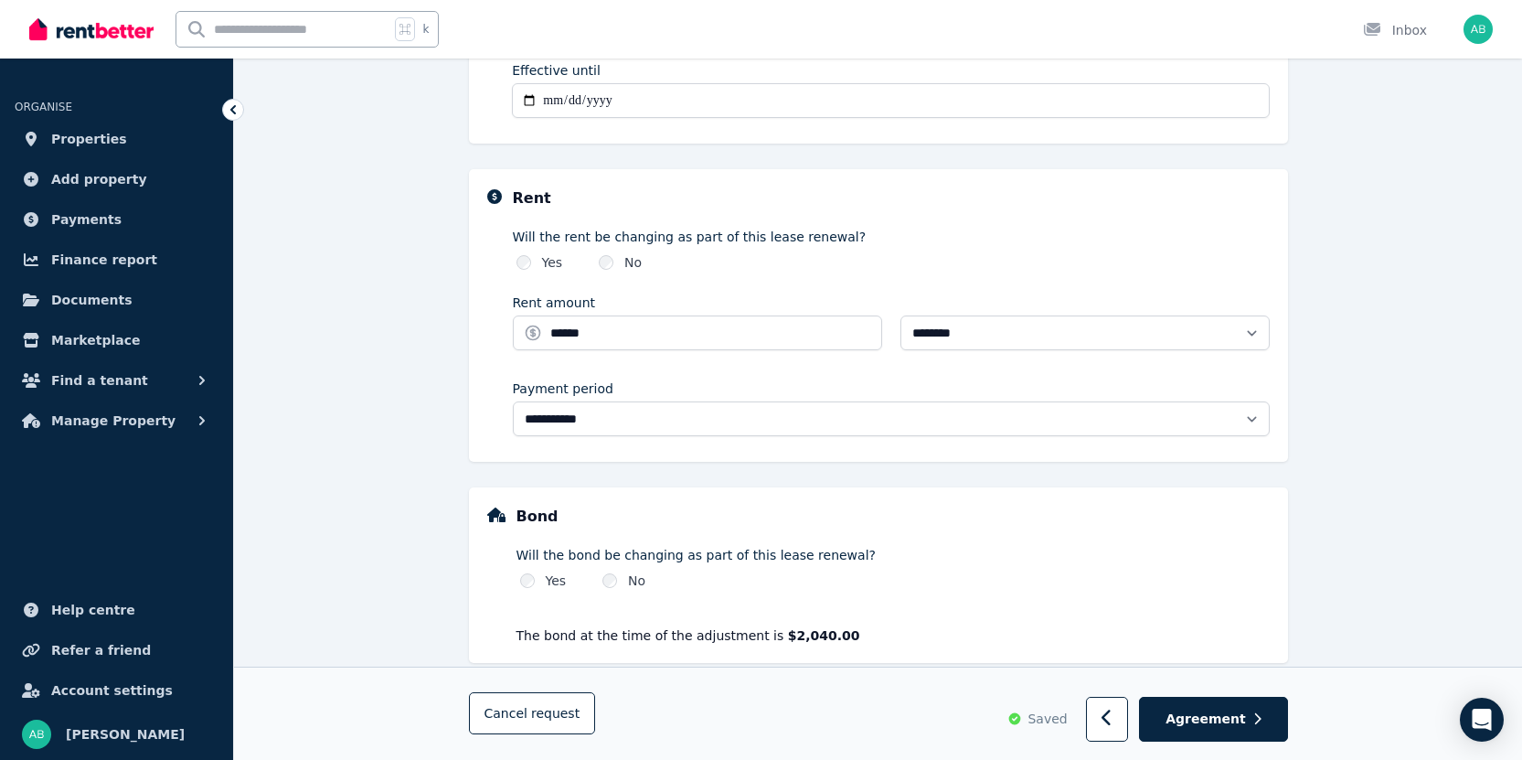
scroll to position [571, 0]
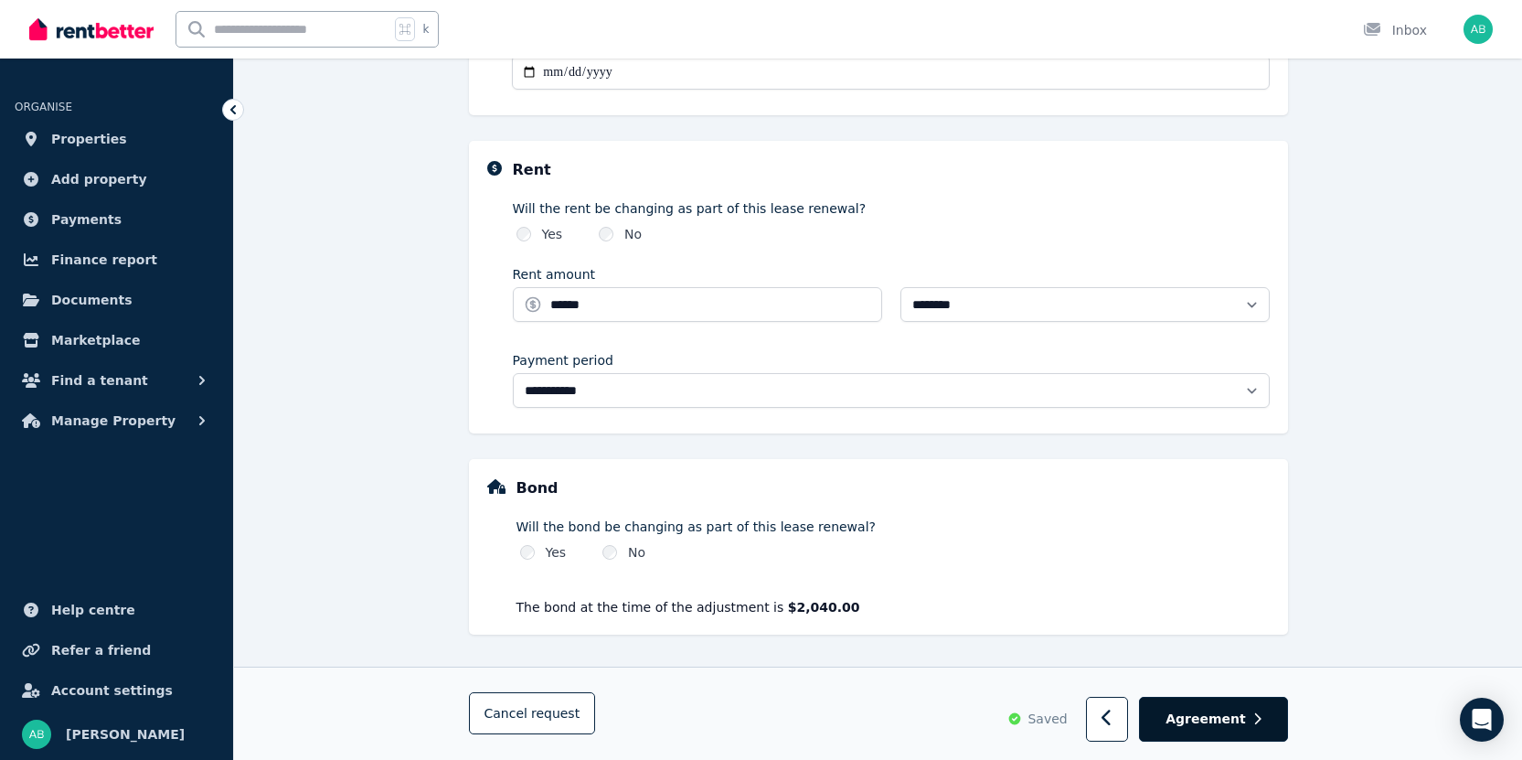
click at [1223, 730] on button "Agreement" at bounding box center [1213, 720] width 148 height 45
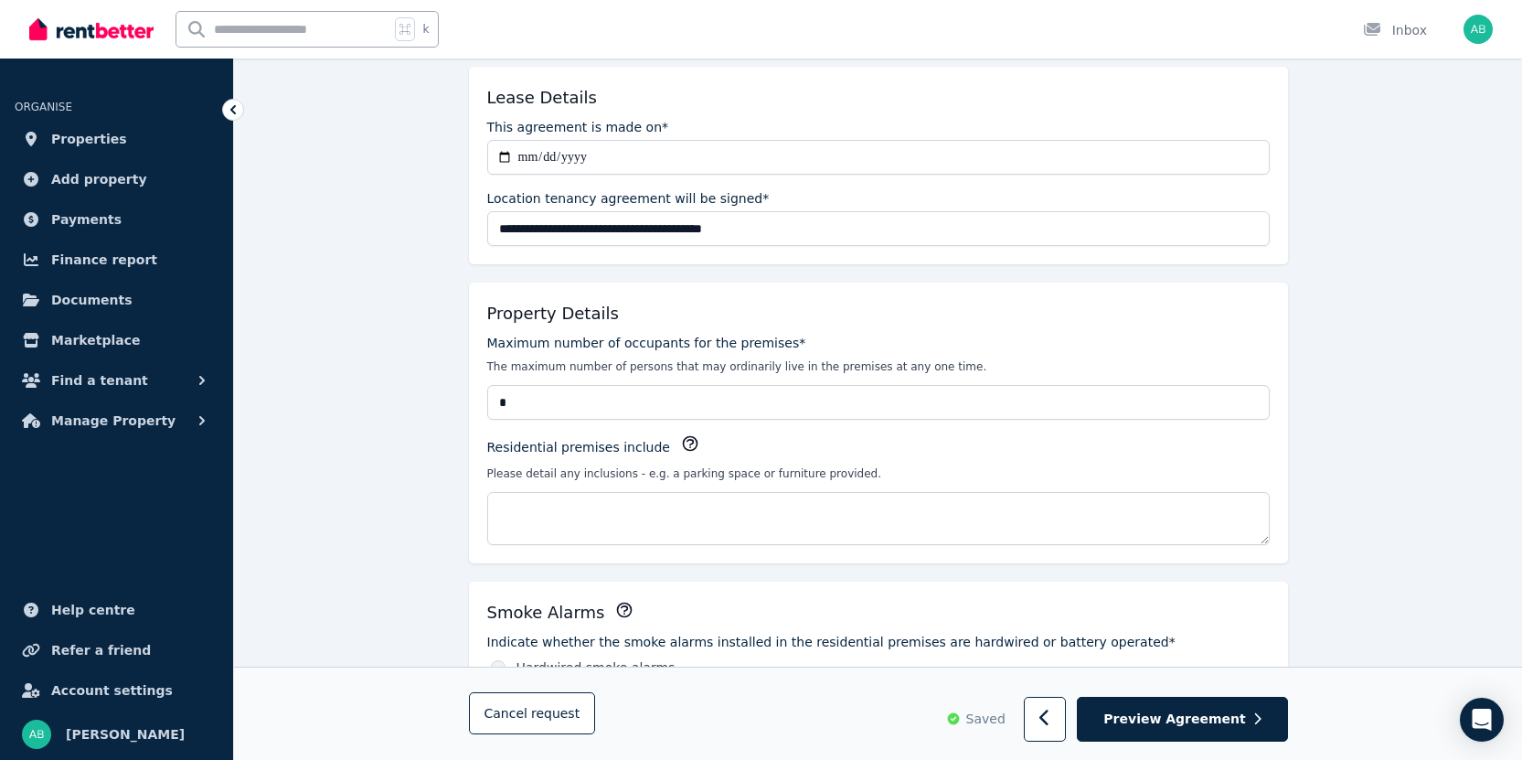
scroll to position [329, 0]
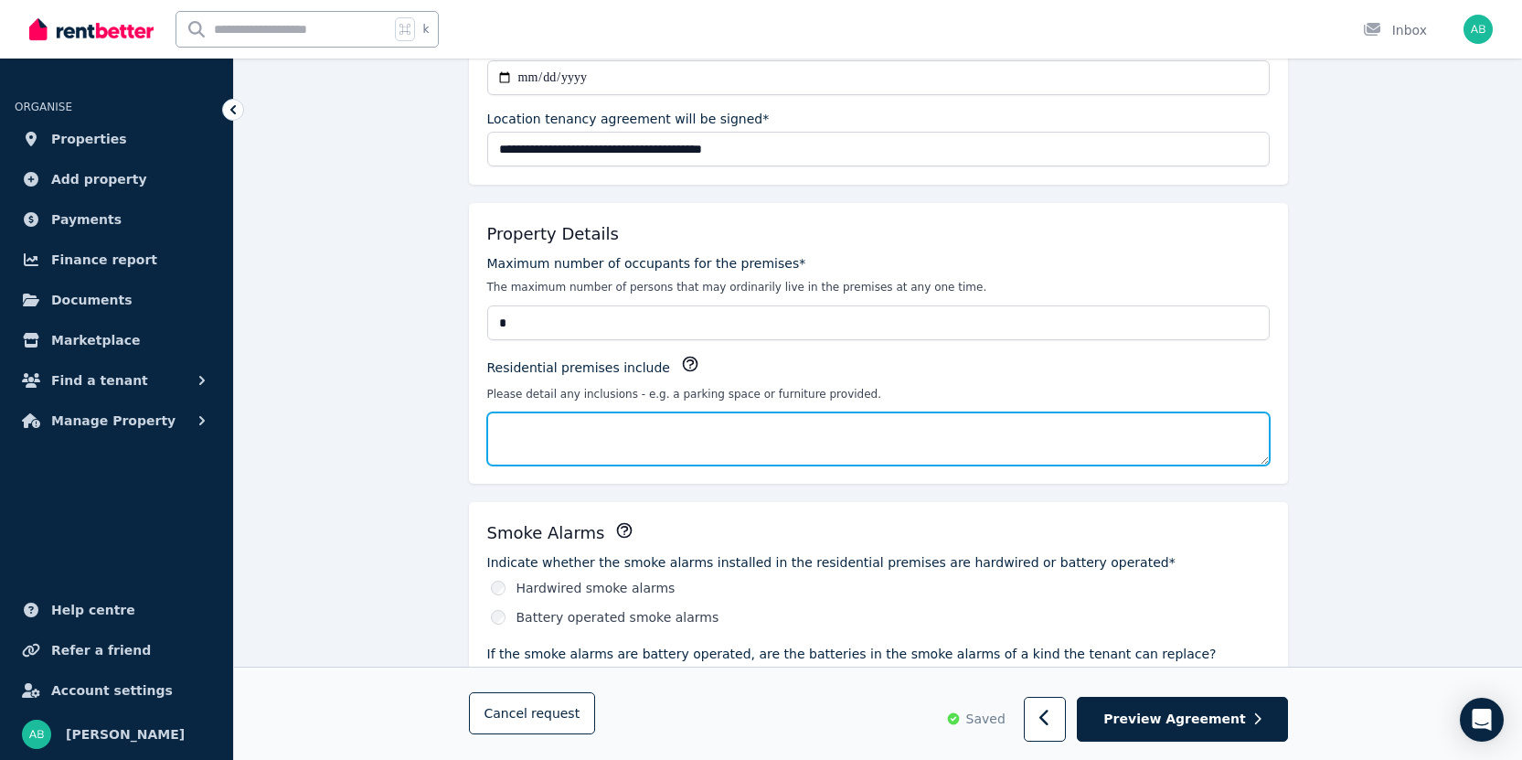
click at [714, 427] on textarea "Residential premises include" at bounding box center [878, 438] width 783 height 53
click at [681, 362] on icon "button" at bounding box center [690, 364] width 18 height 18
type textarea "**********"
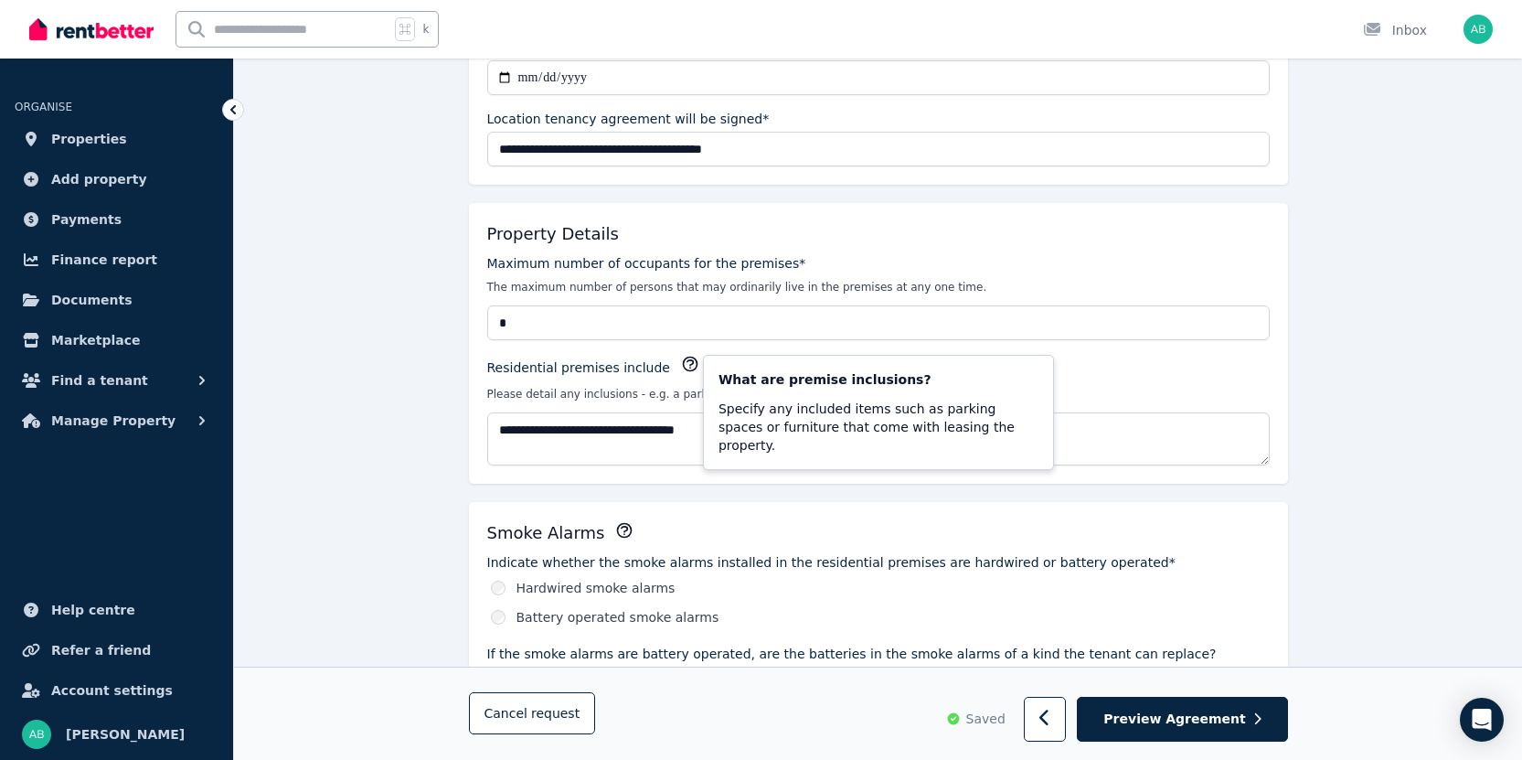
click at [681, 362] on icon "button" at bounding box center [690, 364] width 18 height 18
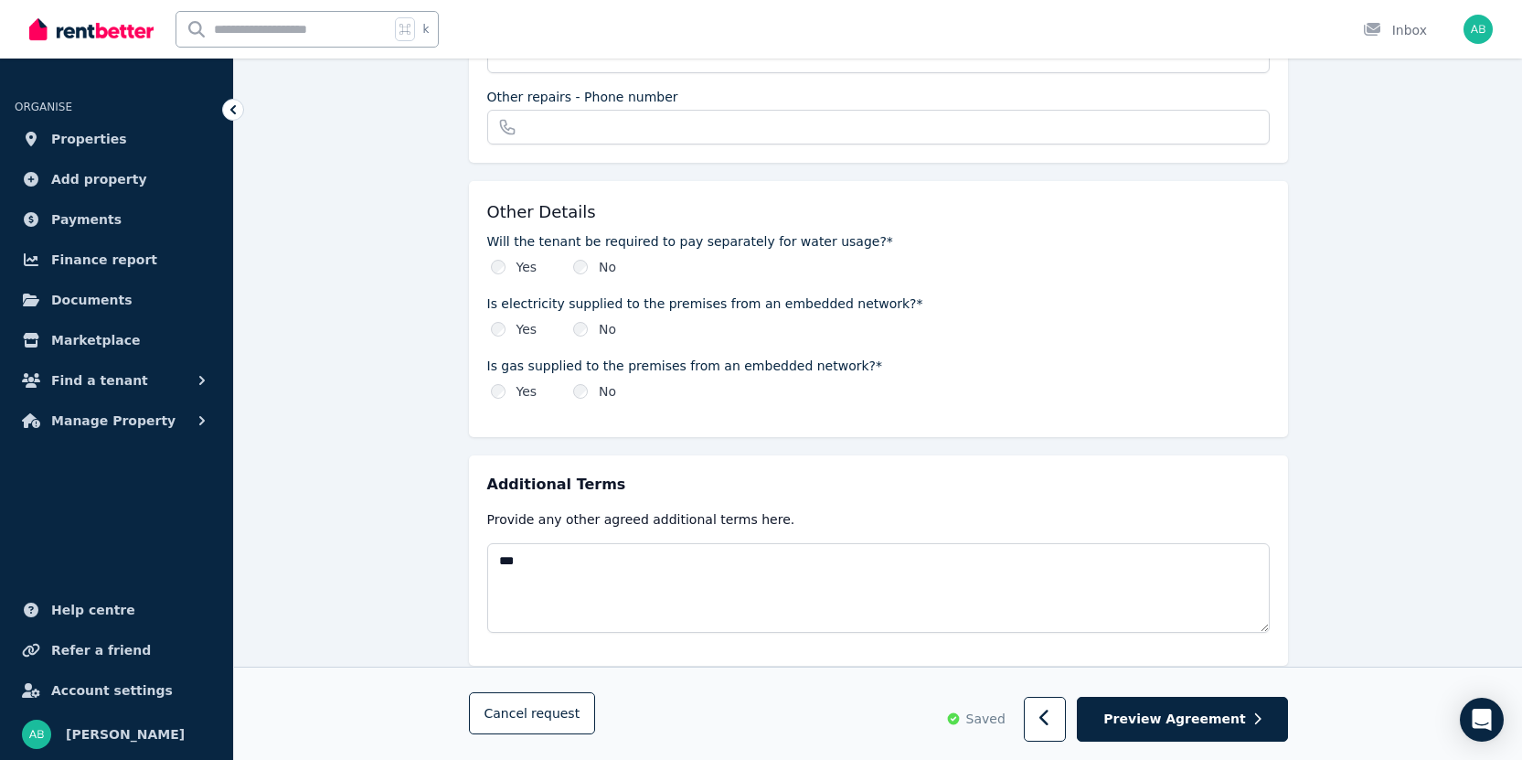
scroll to position [2068, 0]
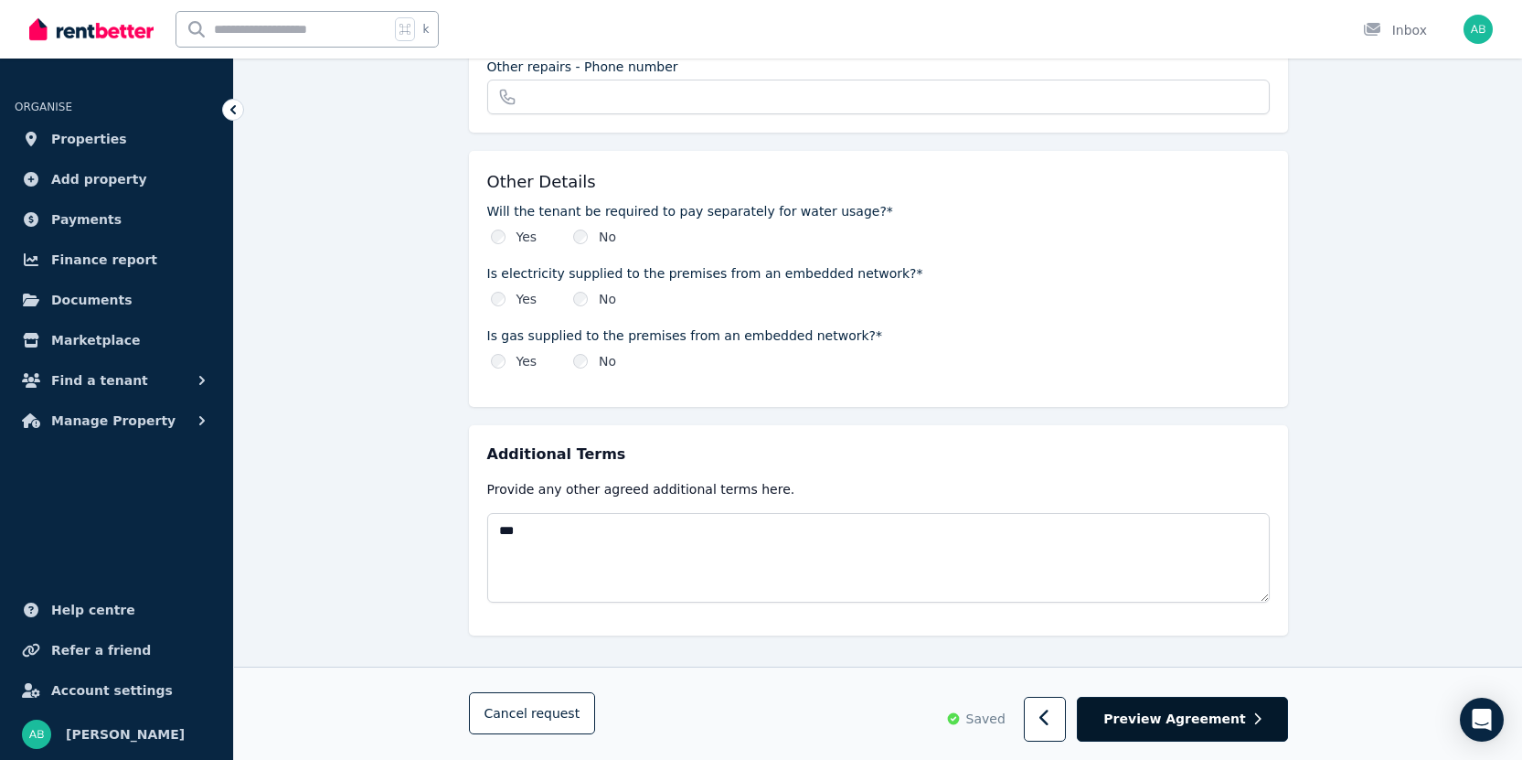
click at [1164, 718] on span "Preview Agreement" at bounding box center [1175, 719] width 142 height 18
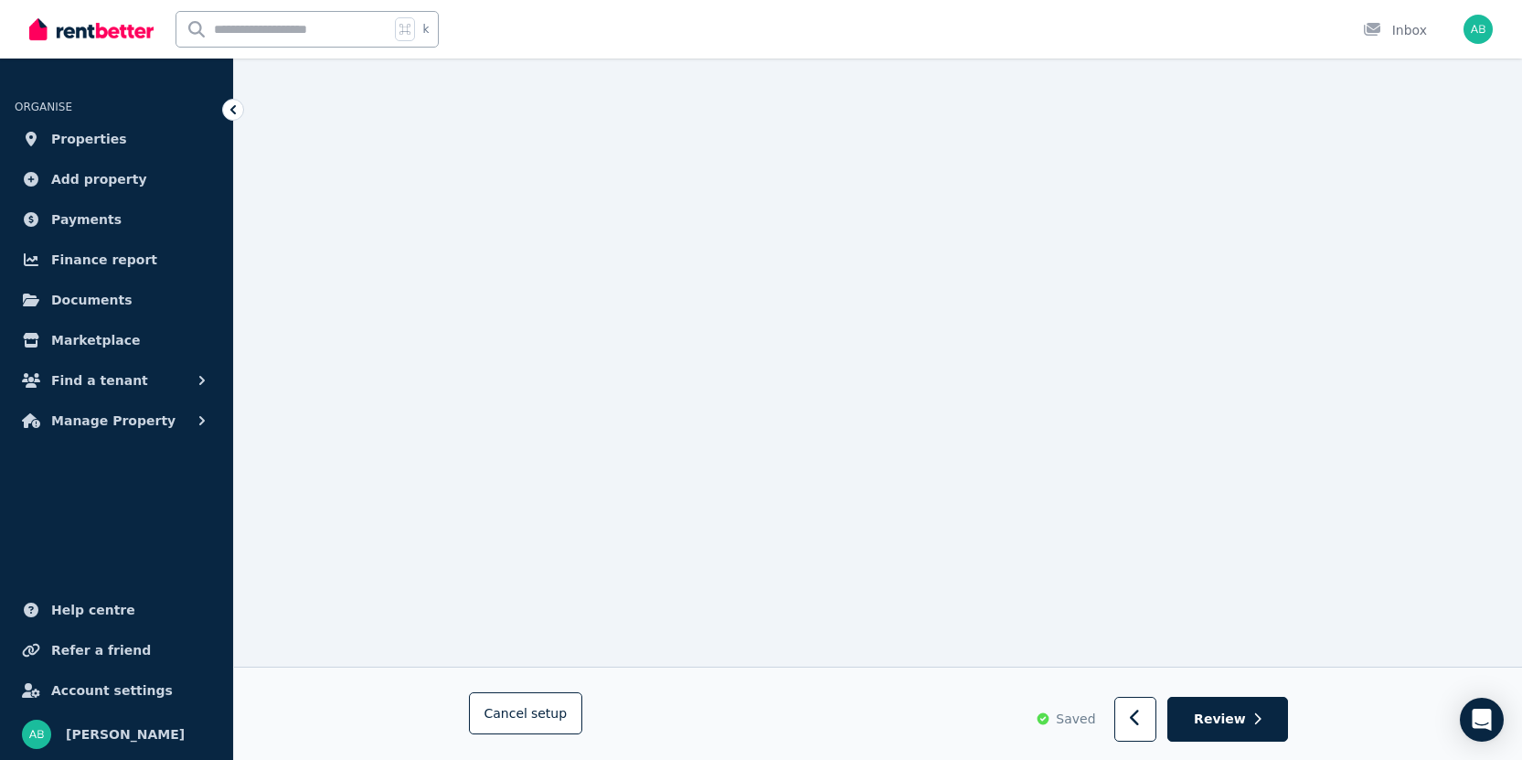
scroll to position [5734, 0]
click at [1239, 723] on span "Review" at bounding box center [1220, 719] width 52 height 18
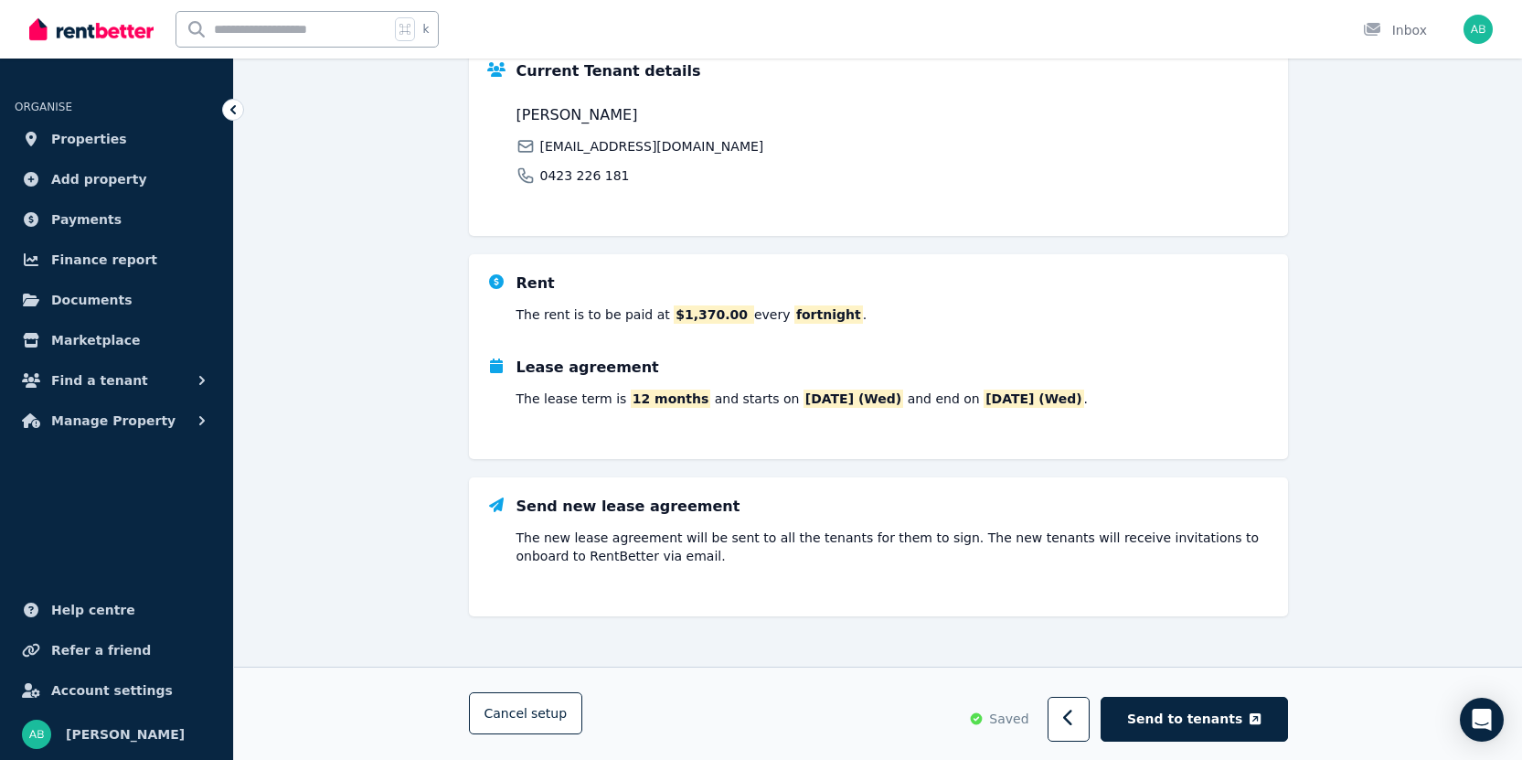
scroll to position [368, 0]
click at [1187, 717] on span "Send to tenants" at bounding box center [1184, 719] width 115 height 18
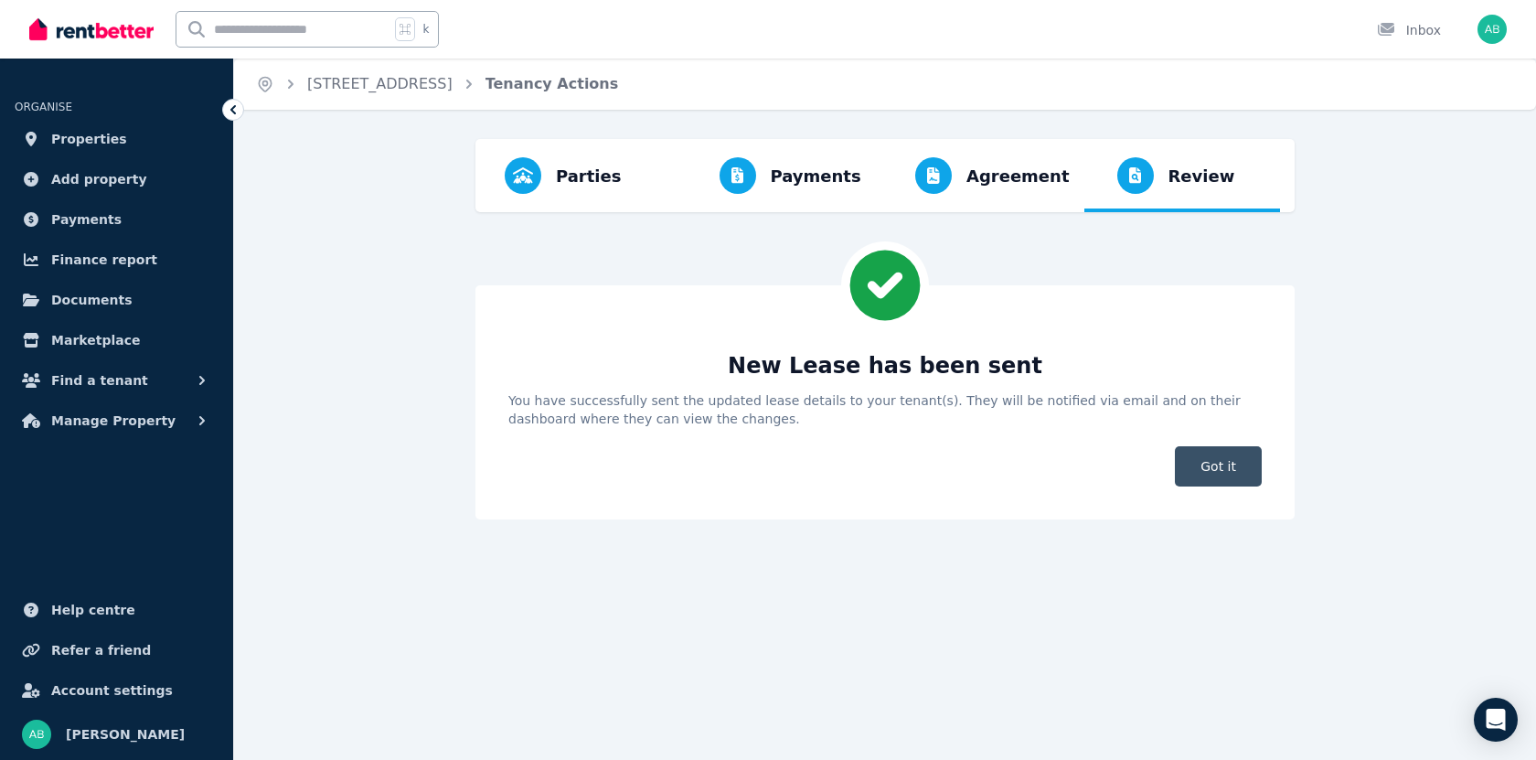
click at [1229, 474] on span "Got it" at bounding box center [1218, 466] width 87 height 40
